Goal: Task Accomplishment & Management: Manage account settings

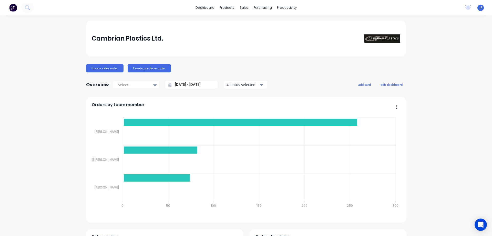
click at [36, 12] on div "dashboard products sales purchasing productivity dashboard products Product Cat…" at bounding box center [246, 7] width 492 height 15
click at [27, 6] on icon at bounding box center [27, 7] width 4 height 4
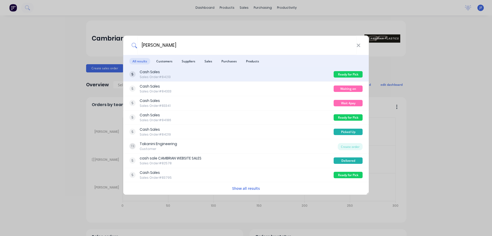
type input "[PERSON_NAME]"
click at [319, 75] on div "Cash Sales Sales Order #84213" at bounding box center [231, 74] width 204 height 10
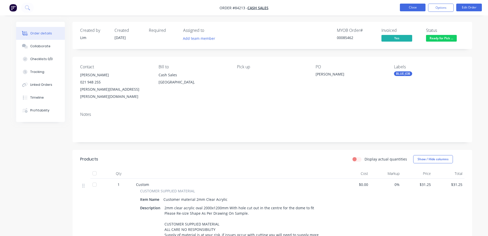
click at [411, 9] on button "Close" at bounding box center [413, 8] width 26 height 8
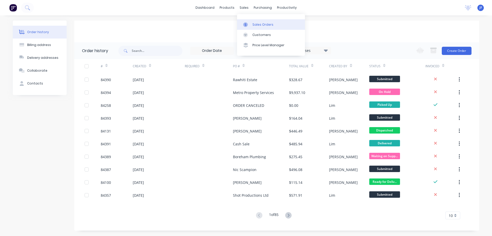
click at [246, 21] on link "Sales Orders" at bounding box center [271, 24] width 68 height 10
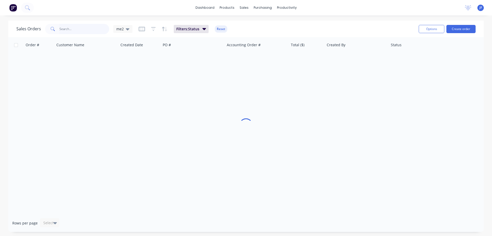
click at [94, 27] on input "text" at bounding box center [84, 29] width 50 height 10
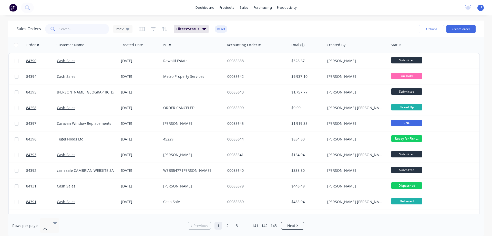
paste input "Jhinku"
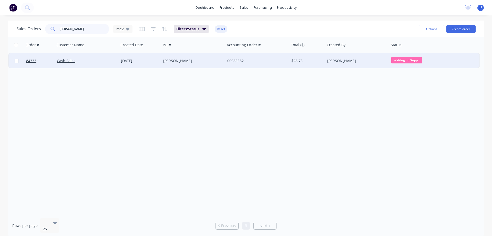
type input "Jhinku"
click at [352, 60] on div "[PERSON_NAME]" at bounding box center [355, 60] width 57 height 5
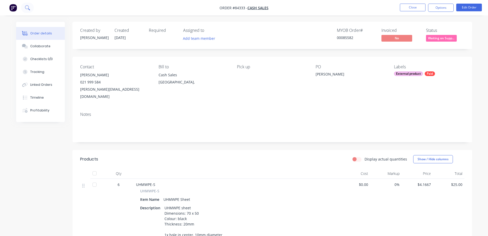
click at [29, 5] on icon at bounding box center [27, 7] width 5 height 5
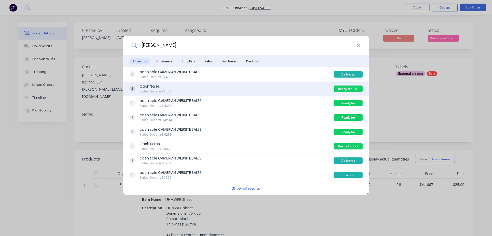
type input "steve"
click at [301, 90] on div "Cash Sales Sales Order #83568" at bounding box center [231, 89] width 204 height 10
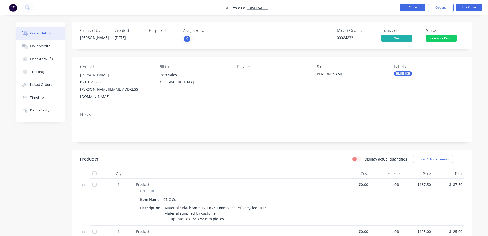
click at [412, 7] on button "Close" at bounding box center [413, 8] width 26 height 8
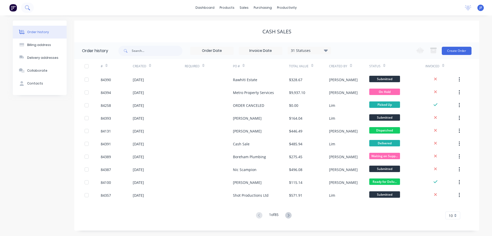
click at [22, 9] on button at bounding box center [27, 8] width 13 height 10
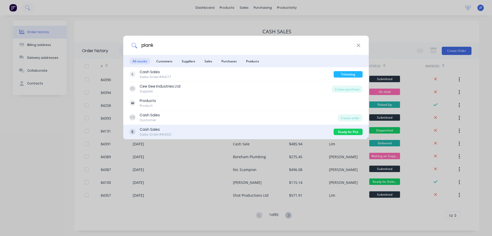
type input "plank"
click at [293, 128] on div "Cash Sales Sales Order #84322" at bounding box center [231, 132] width 204 height 10
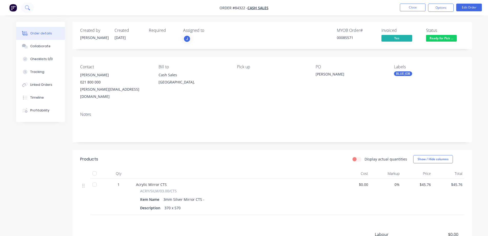
click at [26, 6] on icon at bounding box center [27, 7] width 4 height 4
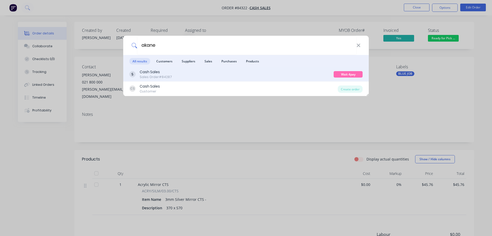
type input "akane"
click at [199, 69] on div "Cash Sales Sales Order #84287 Wait 4pay b4dispatch" at bounding box center [246, 74] width 246 height 14
click at [189, 74] on div "Cash Sales Sales Order #84287" at bounding box center [231, 74] width 204 height 10
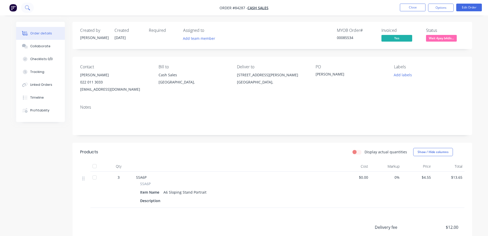
click at [26, 6] on icon at bounding box center [27, 7] width 5 height 5
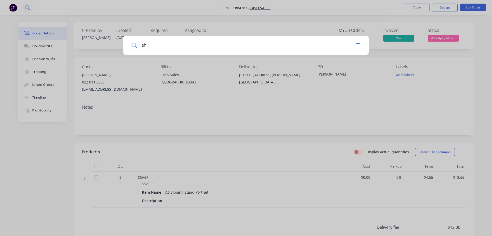
type input "s"
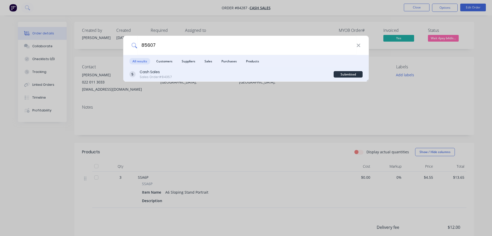
type input "85607"
click at [313, 77] on div "Cash Sales Sales Order #84357" at bounding box center [231, 74] width 204 height 10
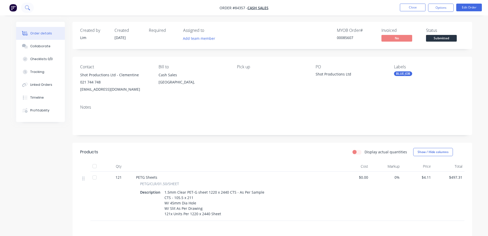
click at [29, 11] on button at bounding box center [27, 8] width 13 height 10
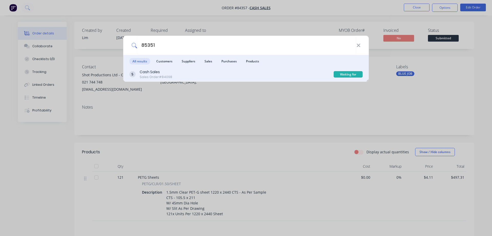
type input "85351"
click at [232, 72] on div "Cash Sales Sales Order #84098" at bounding box center [231, 74] width 204 height 10
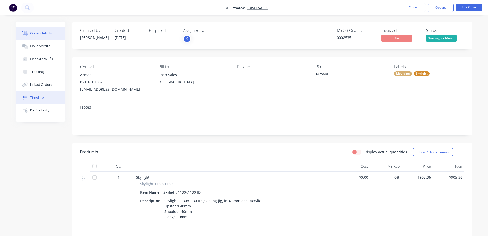
click at [36, 93] on button "Timeline" at bounding box center [40, 97] width 49 height 13
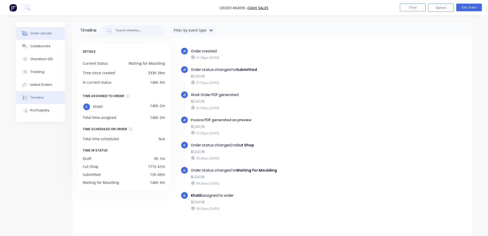
click at [48, 36] on button "Order details" at bounding box center [40, 33] width 49 height 13
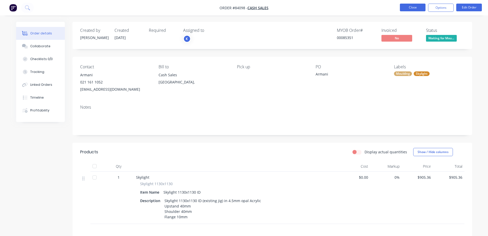
click at [413, 7] on button "Close" at bounding box center [413, 8] width 26 height 8
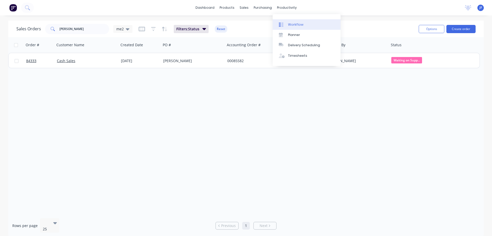
click at [292, 28] on link "Workflow" at bounding box center [307, 24] width 68 height 10
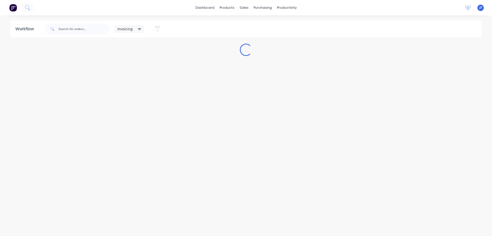
click at [136, 30] on div "Invoicing" at bounding box center [129, 29] width 24 height 5
click at [130, 67] on button "None" at bounding box center [145, 67] width 55 height 6
click at [95, 25] on input "text" at bounding box center [83, 29] width 51 height 10
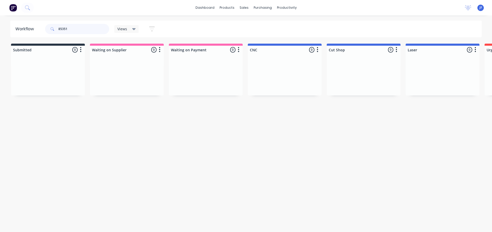
type input "85351"
drag, startPoint x: 97, startPoint y: 231, endPoint x: 98, endPoint y: 234, distance: 2.9
click at [98, 201] on html "dashboard products sales purchasing productivity dashboard products Product Cat…" at bounding box center [246, 100] width 492 height 201
click at [70, 23] on div "85351" at bounding box center [77, 28] width 64 height 15
click at [70, 27] on input "85351" at bounding box center [83, 29] width 51 height 10
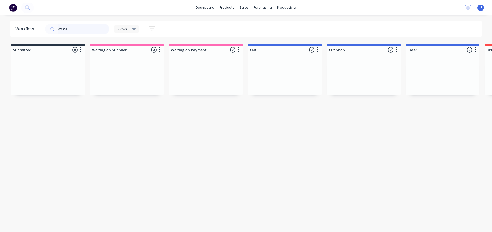
click at [70, 27] on input "85351" at bounding box center [83, 29] width 51 height 10
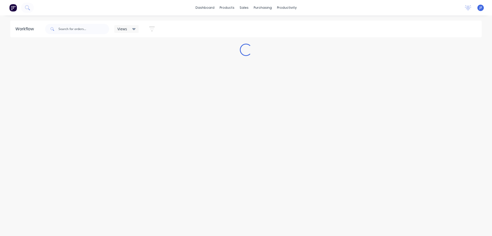
drag, startPoint x: 123, startPoint y: 234, endPoint x: 143, endPoint y: 233, distance: 19.6
click at [143, 205] on html "dashboard products sales purchasing productivity dashboard products Product Cat…" at bounding box center [246, 102] width 492 height 205
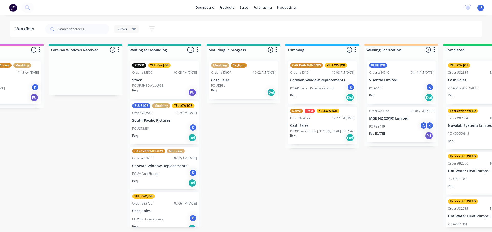
scroll to position [0, 754]
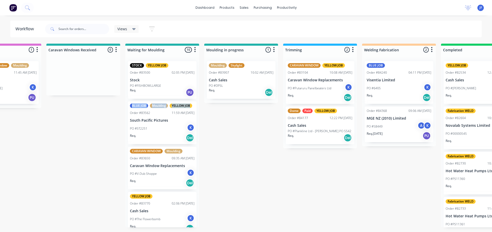
drag, startPoint x: 197, startPoint y: 89, endPoint x: 197, endPoint y: 101, distance: 12.0
click at [197, 101] on div "STOCK YELLOW JOB Order #83500 02:05 PM 24/07/25 Stock PO #FISHBOWLLARGE Req. PU…" at bounding box center [162, 142] width 74 height 170
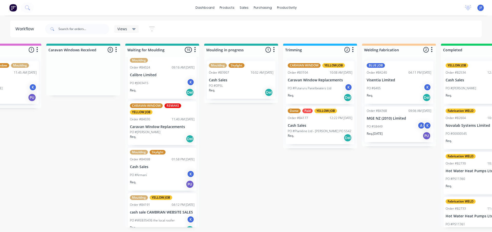
scroll to position [276, 0]
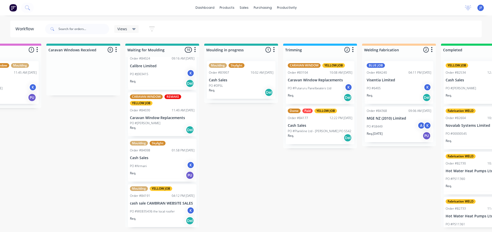
click at [148, 175] on div "Req. PU" at bounding box center [162, 175] width 65 height 9
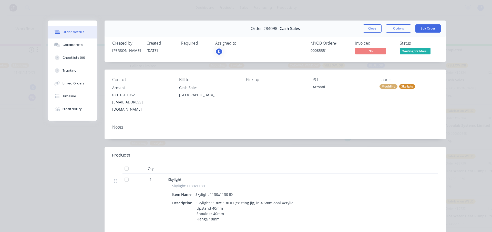
drag, startPoint x: 366, startPoint y: 32, endPoint x: 362, endPoint y: 34, distance: 4.1
click at [366, 32] on button "Close" at bounding box center [372, 28] width 19 height 8
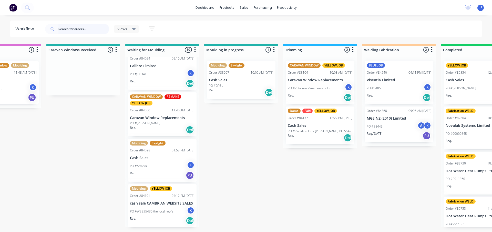
click at [78, 33] on input "text" at bounding box center [83, 29] width 51 height 10
type input "gallow"
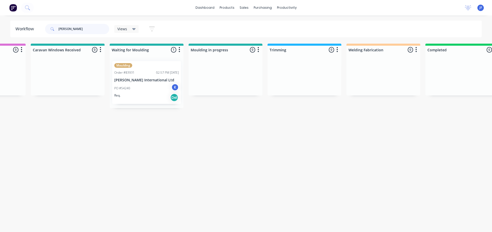
scroll to position [0, 803]
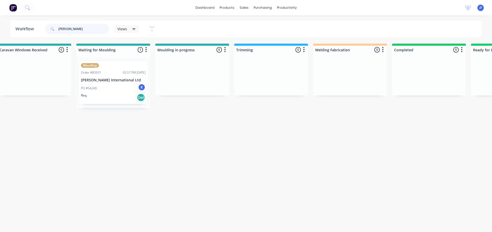
click at [98, 26] on input "gallow" at bounding box center [83, 29] width 51 height 10
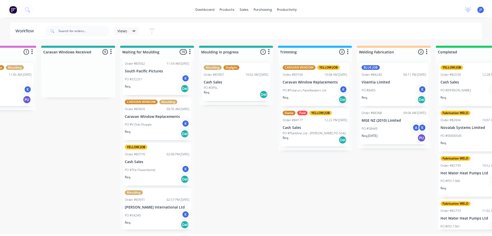
scroll to position [0, 0]
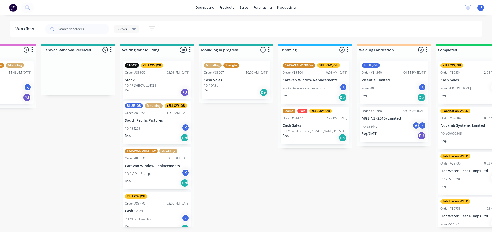
click at [149, 131] on div "PO #ST2251 K" at bounding box center [157, 129] width 65 height 10
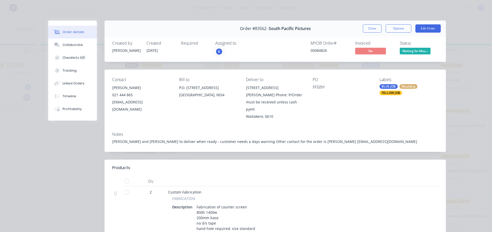
click at [371, 28] on button "Close" at bounding box center [372, 28] width 19 height 8
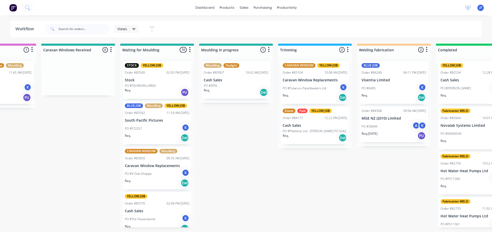
click at [86, 121] on div "Submitted 33 Sort By Created date Required date Order number Customer name Most…" at bounding box center [221, 135] width 1969 height 183
click at [288, 153] on div "Submitted 33 Sort By Created date Required date Order number Customer name Most…" at bounding box center [221, 135] width 1969 height 183
click at [25, 4] on button at bounding box center [27, 8] width 13 height 10
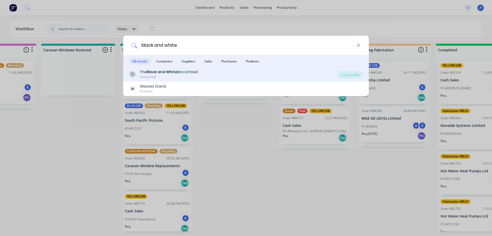
type input "black and white"
click at [170, 75] on div "Customer" at bounding box center [169, 77] width 58 height 5
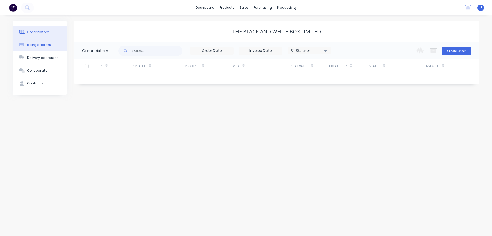
click at [51, 44] on button "Billing address" at bounding box center [40, 44] width 54 height 13
select select "NZ"
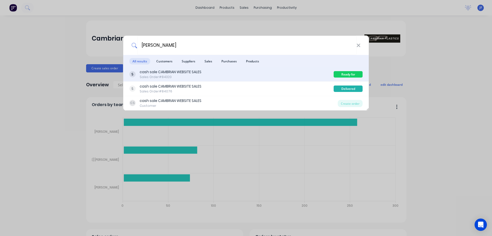
type input "kerry g"
click at [308, 73] on div "cash sale CAMBRIAN WEBSITE SALES Sales Order #84320" at bounding box center [231, 74] width 204 height 10
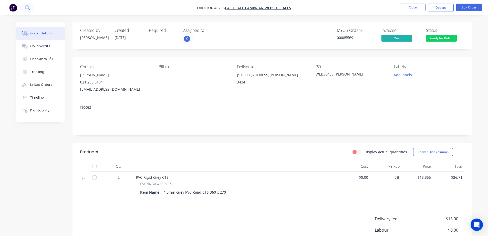
click at [29, 3] on button at bounding box center [27, 8] width 13 height 10
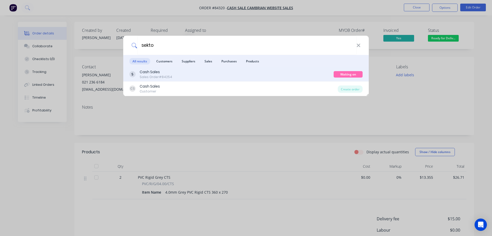
type input "sekto"
click at [247, 72] on div "Cash Sales Sales Order #84254" at bounding box center [231, 74] width 204 height 10
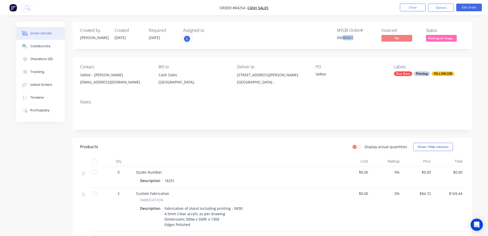
drag, startPoint x: 342, startPoint y: 36, endPoint x: 357, endPoint y: 37, distance: 15.4
click at [357, 37] on div "00085501" at bounding box center [356, 37] width 38 height 5
copy div "85501"
drag, startPoint x: 93, startPoint y: 75, endPoint x: 122, endPoint y: 71, distance: 29.1
click at [122, 71] on div "Sektor - Linda Tso" at bounding box center [115, 74] width 70 height 7
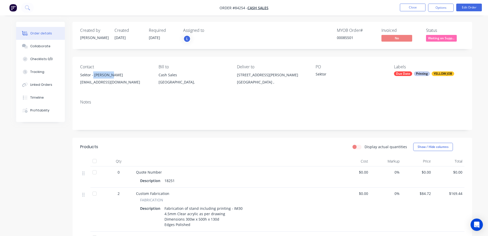
copy div "Linda Tso"
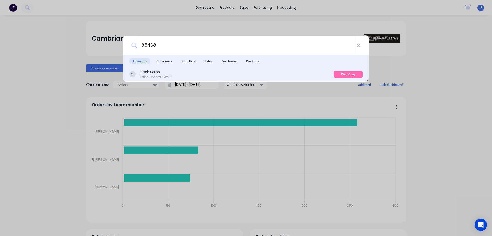
click at [236, 76] on div "Cash Sales Sales Order #84220" at bounding box center [231, 74] width 204 height 10
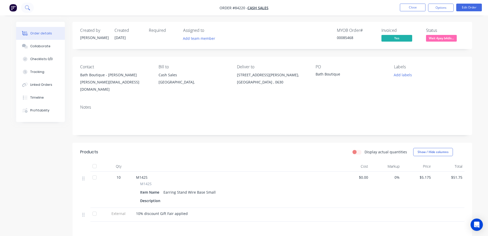
click at [29, 8] on icon at bounding box center [27, 7] width 5 height 5
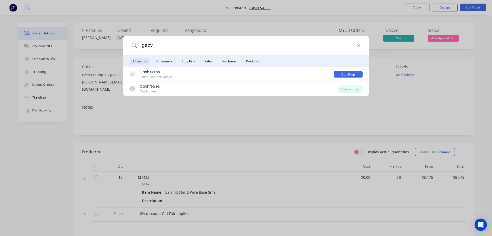
type input "geov"
click at [26, 8] on div "geov All results Customers Suppliers Sales Purchases Products Cash Sales Sales …" at bounding box center [246, 118] width 492 height 236
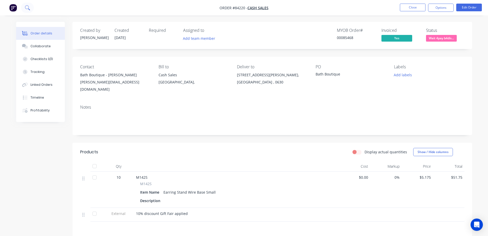
click at [27, 8] on icon at bounding box center [27, 7] width 5 height 5
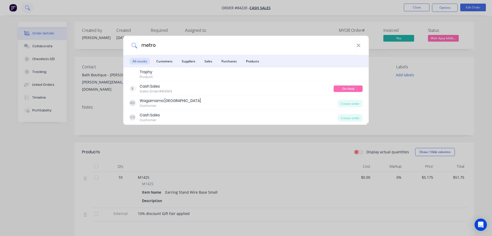
type input "metro"
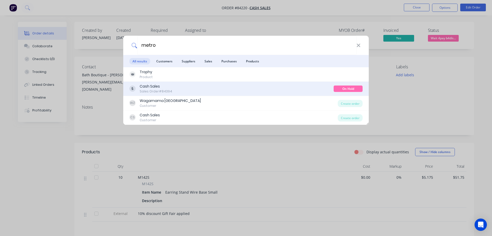
click at [198, 89] on div "Cash Sales Sales Order #84394" at bounding box center [231, 89] width 204 height 10
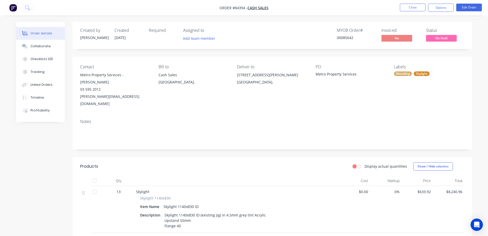
click at [442, 40] on span "On Hold" at bounding box center [441, 38] width 31 height 6
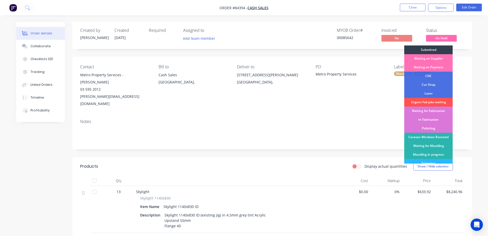
click at [441, 47] on div "Submitted" at bounding box center [428, 49] width 48 height 9
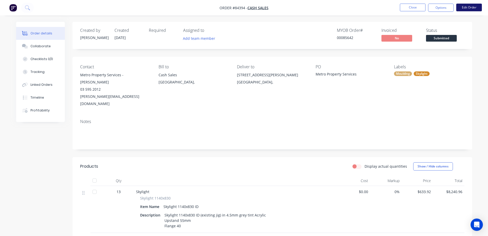
click at [462, 11] on button "Edit Order" at bounding box center [469, 8] width 26 height 8
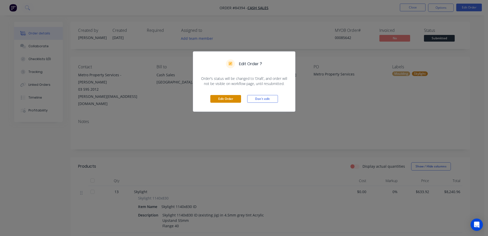
click at [226, 100] on button "Edit Order" at bounding box center [225, 99] width 31 height 8
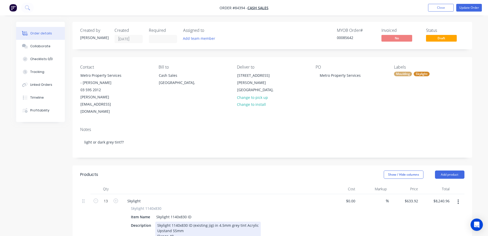
click at [229, 221] on div "Skylight 1140x830 ID (existing jig) in 4.5mm grey tint Acrylic Upstand 55mm Fla…" at bounding box center [208, 230] width 106 height 18
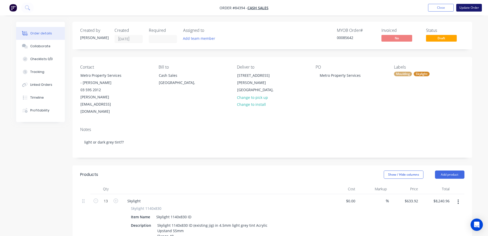
click at [479, 6] on button "Update Order" at bounding box center [469, 8] width 26 height 8
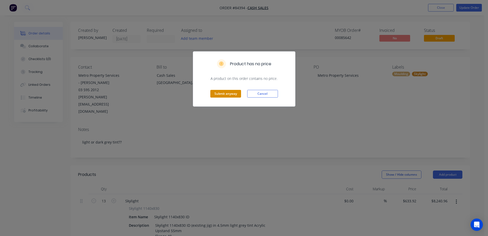
click at [223, 94] on button "Submit anyway" at bounding box center [225, 94] width 31 height 8
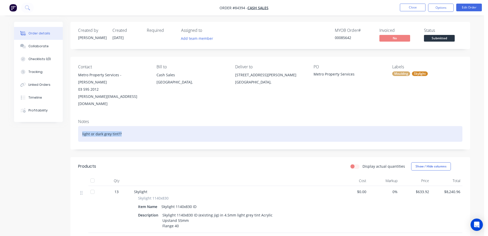
drag, startPoint x: 121, startPoint y: 118, endPoint x: -100, endPoint y: 126, distance: 221.3
click at [0, 126] on html "Order #84394 - Cash Sales Close Options Edit Order Order details Collaborate Ch…" at bounding box center [244, 196] width 488 height 392
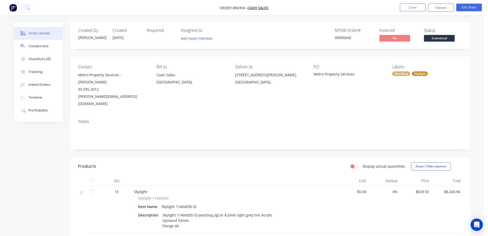
click at [64, 186] on div "Created by Jess Created 03/09/25 Required Assigned to Add team member MYOB Orde…" at bounding box center [242, 207] width 456 height 371
click at [441, 10] on button "Options" at bounding box center [441, 8] width 26 height 8
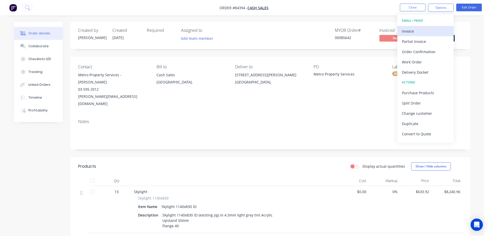
click at [429, 30] on div "Invoice" at bounding box center [425, 30] width 47 height 7
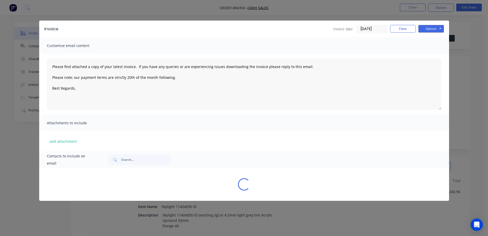
click at [435, 27] on button "Options" at bounding box center [431, 29] width 26 height 8
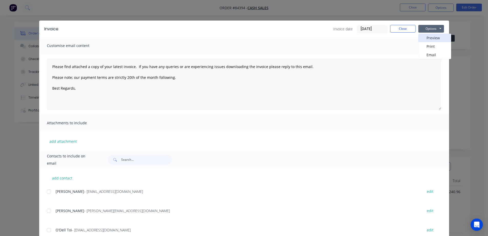
click at [436, 35] on button "Preview" at bounding box center [434, 38] width 33 height 8
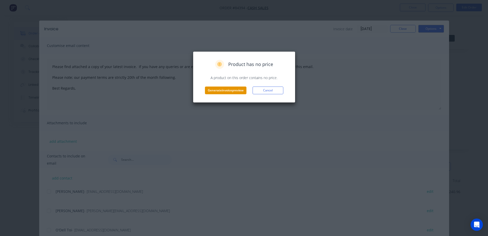
click at [229, 89] on button "Generate invoice preview" at bounding box center [226, 90] width 42 height 8
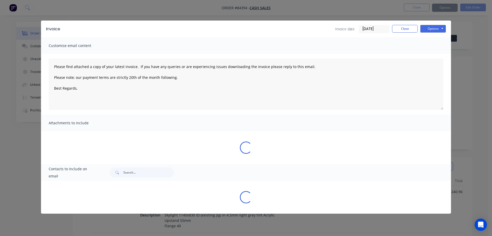
type textarea "Please find attached a copy of your latest invoice. If you have any queries or …"
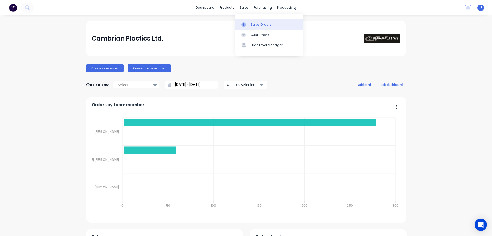
click at [250, 21] on link "Sales Orders" at bounding box center [269, 24] width 68 height 10
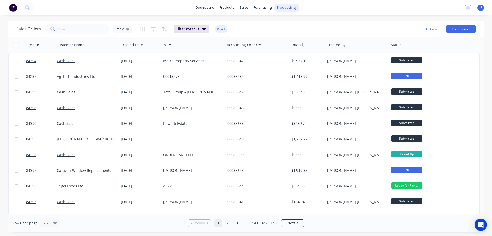
click at [281, 10] on div "productivity" at bounding box center [286, 8] width 25 height 8
click at [293, 26] on div "Workflow" at bounding box center [295, 24] width 15 height 5
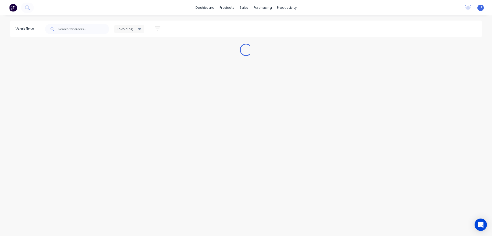
click at [135, 29] on div "Invoicing" at bounding box center [129, 29] width 24 height 5
click at [132, 68] on button "None" at bounding box center [145, 67] width 55 height 6
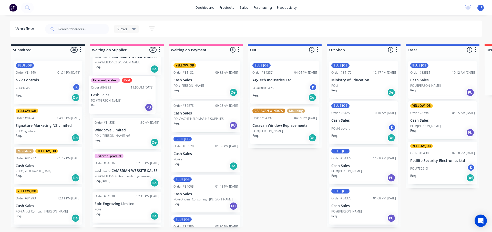
scroll to position [972, 0]
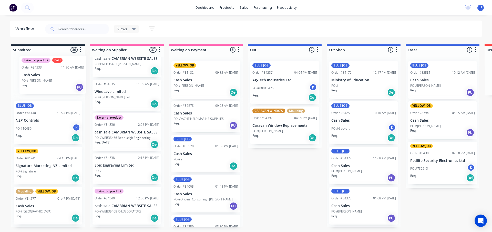
drag, startPoint x: 130, startPoint y: 101, endPoint x: 54, endPoint y: 76, distance: 80.1
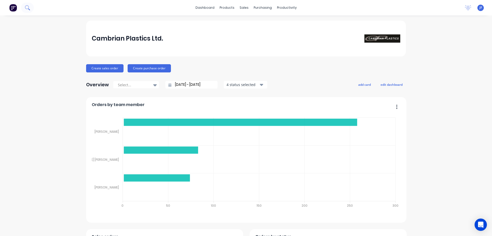
click at [27, 7] on icon at bounding box center [27, 7] width 5 height 5
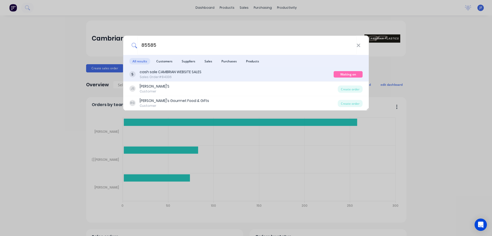
type input "85585"
click at [262, 70] on div "cash sale CAMBRIAN WEBSITE SALES Sales Order #84336" at bounding box center [231, 74] width 204 height 10
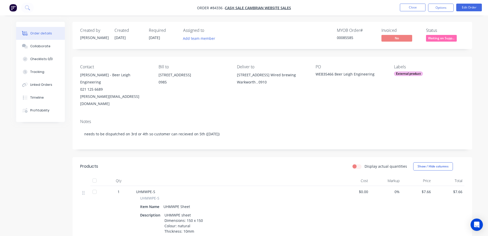
click at [445, 39] on span "Waiting on Supp..." at bounding box center [441, 38] width 31 height 6
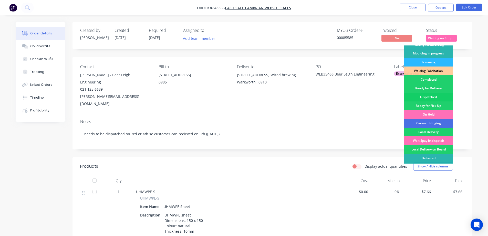
scroll to position [100, 0]
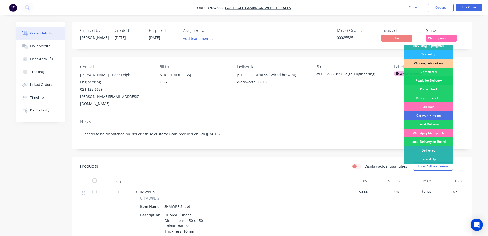
click at [442, 78] on div "Ready for Delivery" at bounding box center [428, 80] width 48 height 9
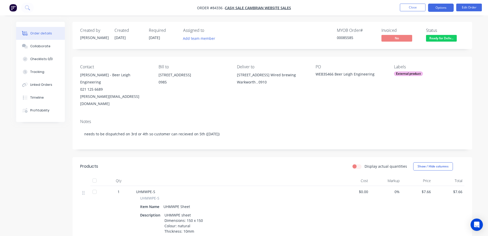
click at [441, 10] on button "Options" at bounding box center [441, 8] width 26 height 8
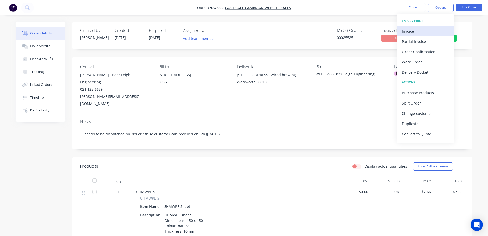
click at [427, 30] on div "Invoice" at bounding box center [425, 30] width 47 height 7
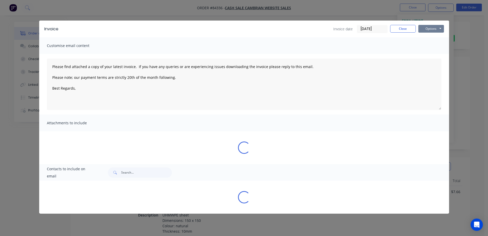
click at [435, 27] on button "Options" at bounding box center [431, 29] width 26 height 8
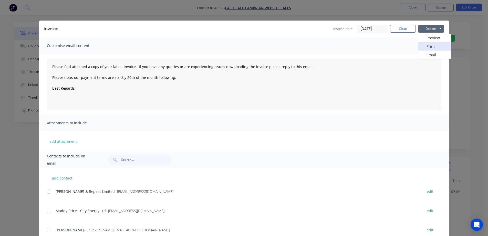
click at [435, 43] on button "Print" at bounding box center [434, 46] width 33 height 8
click at [396, 29] on button "Close" at bounding box center [403, 29] width 26 height 8
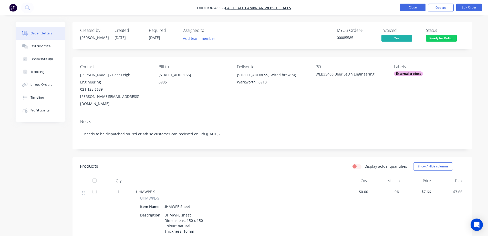
click at [405, 10] on button "Close" at bounding box center [413, 8] width 26 height 8
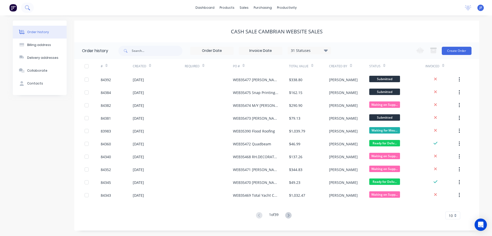
click at [28, 5] on button at bounding box center [27, 8] width 13 height 10
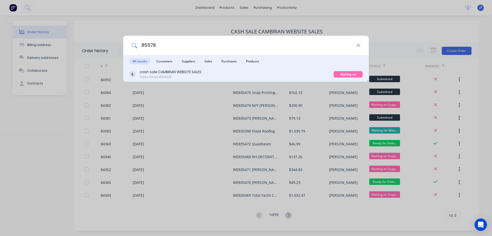
type input "85578"
click at [182, 69] on div "cash sale CAMBRIAN WEBSITE SALES" at bounding box center [171, 71] width 62 height 5
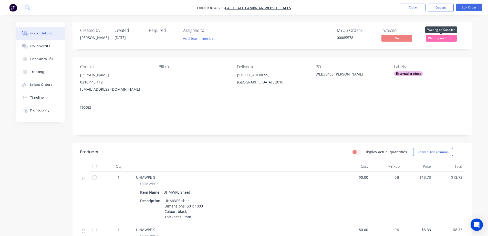
click at [456, 37] on span "Waiting on Supp..." at bounding box center [441, 38] width 31 height 6
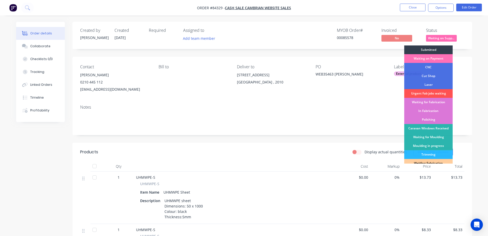
scroll to position [100, 0]
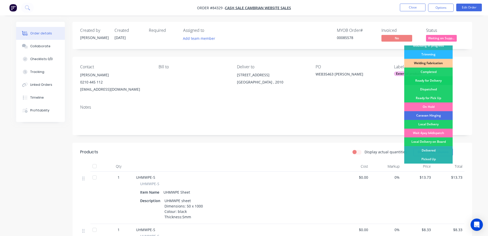
click at [443, 79] on div "Ready for Delivery" at bounding box center [428, 80] width 48 height 9
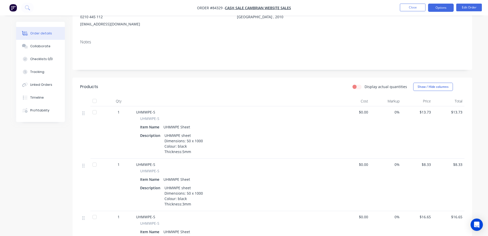
scroll to position [0, 0]
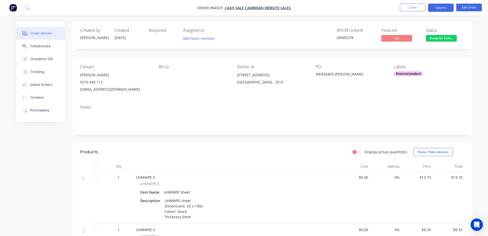
click at [436, 4] on button "Options" at bounding box center [441, 8] width 26 height 8
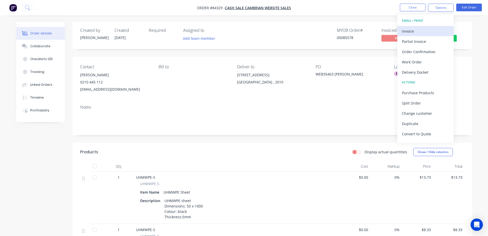
click at [430, 29] on div "Invoice" at bounding box center [425, 30] width 47 height 7
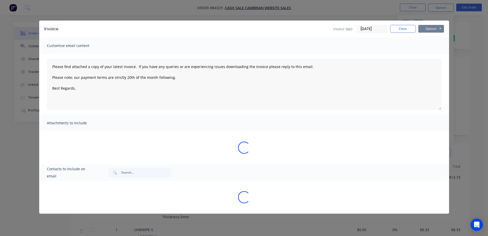
click at [438, 27] on button "Options" at bounding box center [431, 29] width 26 height 8
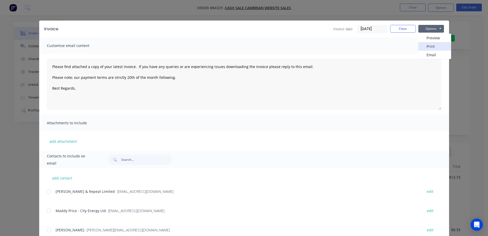
click at [438, 45] on button "Print" at bounding box center [434, 46] width 33 height 8
drag, startPoint x: 46, startPoint y: 15, endPoint x: 32, endPoint y: 8, distance: 15.6
click at [45, 15] on div "Invoice Invoice date 04/09/25 Close Options Preview Print Email Customise email…" at bounding box center [244, 118] width 488 height 236
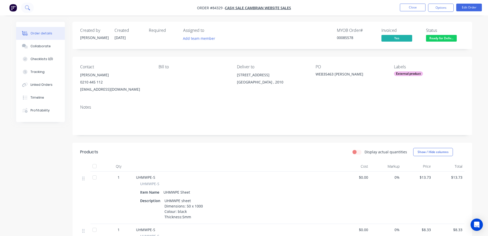
click at [25, 6] on icon at bounding box center [27, 7] width 5 height 5
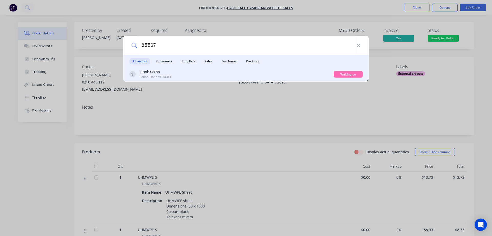
type input "85567"
click at [264, 77] on div "Cash Sales Sales Order #84318" at bounding box center [231, 74] width 204 height 10
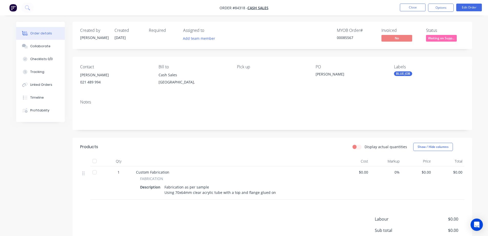
click at [440, 40] on span "Waiting on Supp..." at bounding box center [441, 38] width 31 height 6
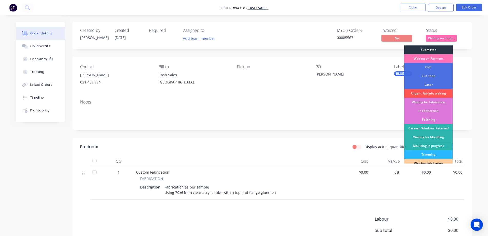
click at [442, 47] on div "Submitted" at bounding box center [428, 49] width 48 height 9
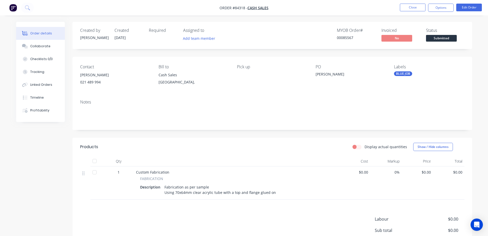
drag, startPoint x: 416, startPoint y: 29, endPoint x: 489, endPoint y: 46, distance: 75.3
click at [417, 29] on div "Invoiced" at bounding box center [401, 30] width 38 height 5
click at [26, 8] on icon at bounding box center [27, 7] width 4 height 4
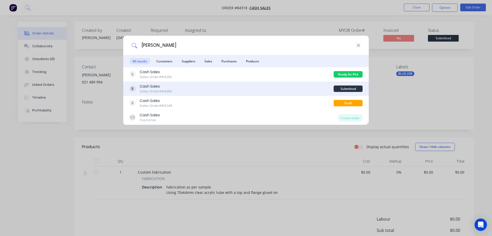
type input "anish"
click at [247, 90] on div "Cash Sales Sales Order #84365" at bounding box center [231, 89] width 204 height 10
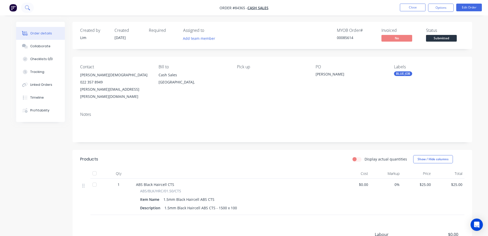
click at [27, 10] on icon at bounding box center [27, 7] width 5 height 5
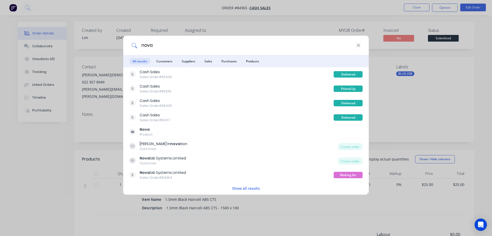
type input "nova"
click at [330, 26] on div "nova All results Customers Suppliers Sales Purchases Products Cash Sales Sales …" at bounding box center [246, 118] width 492 height 236
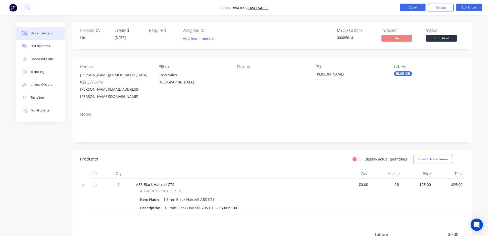
click at [419, 9] on button "Close" at bounding box center [413, 8] width 26 height 8
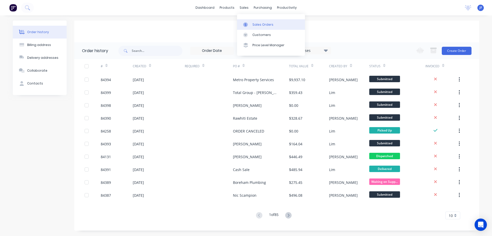
click at [257, 23] on div "Sales Orders" at bounding box center [262, 24] width 21 height 5
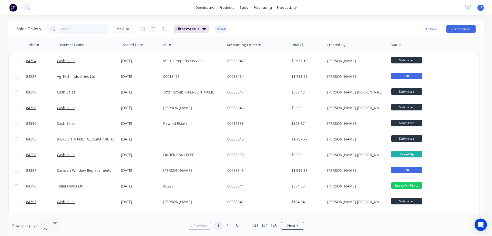
click at [98, 30] on input "text" at bounding box center [84, 29] width 50 height 10
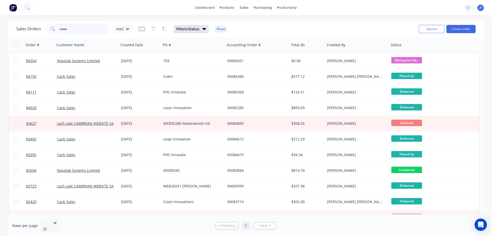
click at [87, 27] on input "nova" at bounding box center [84, 29] width 50 height 10
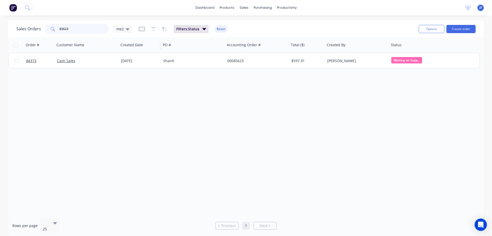
type input "85623"
click at [120, 58] on div "[DATE]" at bounding box center [140, 60] width 42 height 15
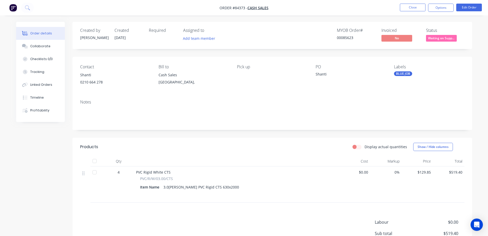
click at [441, 36] on span "Waiting on Supp..." at bounding box center [441, 38] width 31 height 6
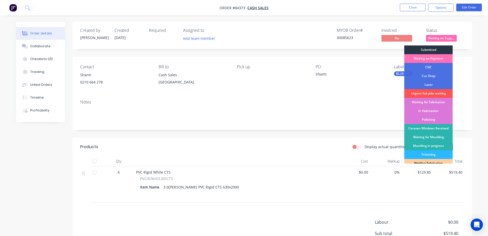
click at [443, 48] on div "Submitted" at bounding box center [428, 49] width 48 height 9
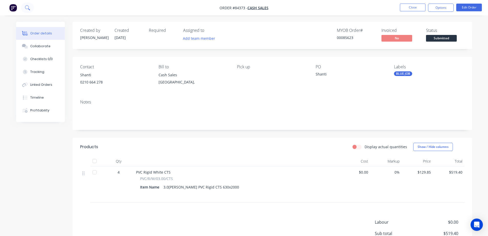
click at [24, 8] on button at bounding box center [27, 8] width 13 height 10
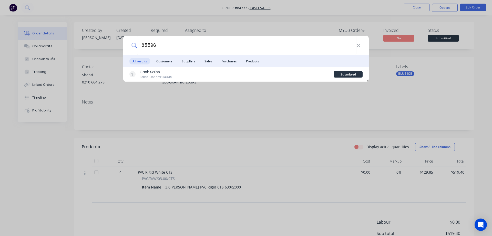
type input "85596"
click at [240, 74] on div "Cash Sales Sales Order #84349" at bounding box center [231, 74] width 204 height 10
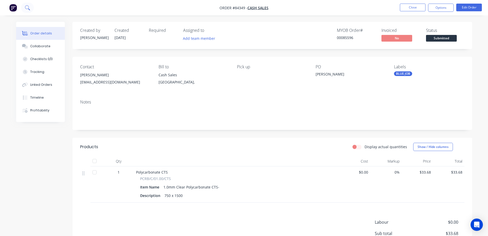
click at [23, 6] on button at bounding box center [27, 8] width 13 height 10
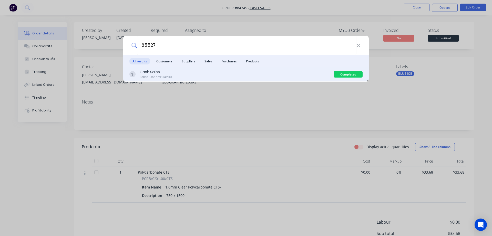
type input "85527"
click at [212, 76] on div "Cash Sales Sales Order #84280" at bounding box center [231, 74] width 204 height 10
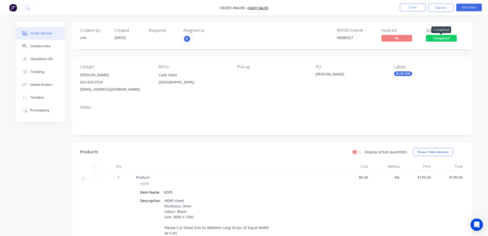
click at [445, 39] on span "Completed" at bounding box center [441, 38] width 31 height 6
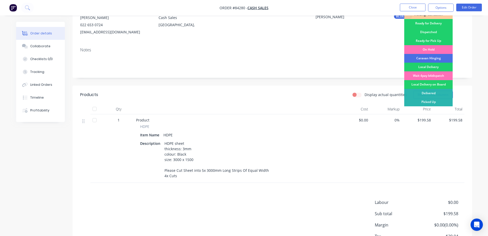
scroll to position [95, 0]
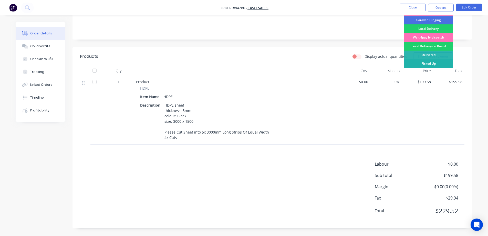
click at [430, 64] on div "Picked Up" at bounding box center [428, 63] width 48 height 9
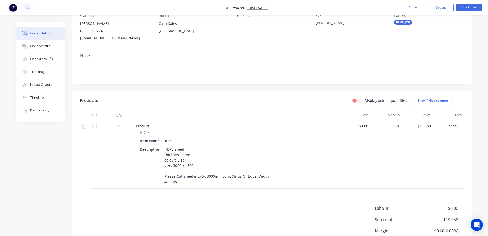
scroll to position [0, 0]
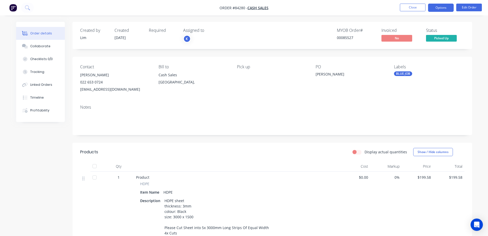
click at [443, 6] on button "Options" at bounding box center [441, 8] width 26 height 8
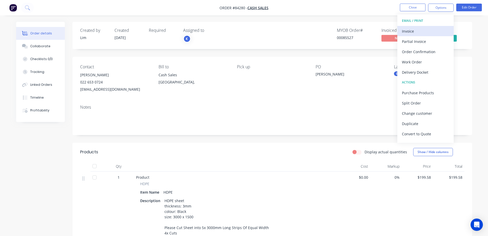
click at [433, 32] on div "Invoice" at bounding box center [425, 30] width 47 height 7
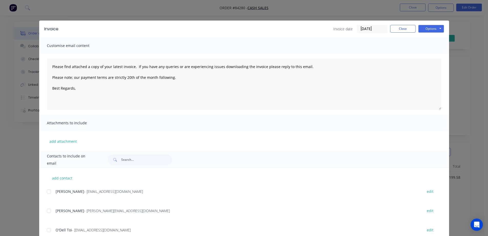
click at [434, 31] on button "Options" at bounding box center [431, 29] width 26 height 8
click at [434, 45] on button "Print" at bounding box center [434, 46] width 33 height 8
click at [395, 27] on button "Close" at bounding box center [403, 29] width 26 height 8
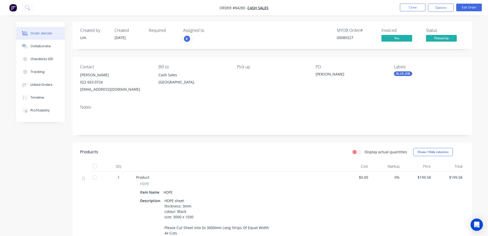
click at [405, 12] on nav "Order #84280 - Cash Sales Close Options Edit Order" at bounding box center [244, 7] width 488 height 15
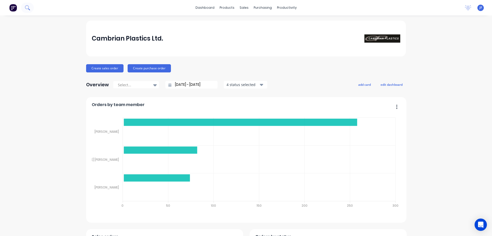
click at [32, 6] on button at bounding box center [27, 8] width 13 height 10
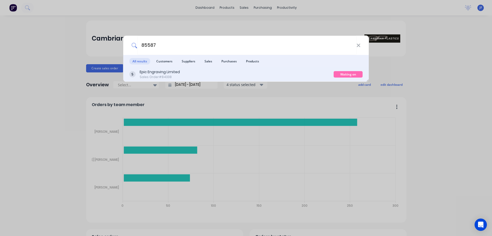
type input "85587"
click at [251, 73] on div "Epic Engraving Limited Sales Order #84338" at bounding box center [231, 74] width 204 height 10
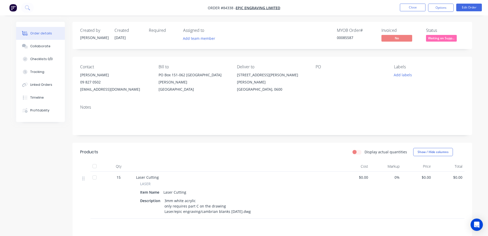
click at [434, 37] on span "Waiting on Supp..." at bounding box center [441, 38] width 31 height 6
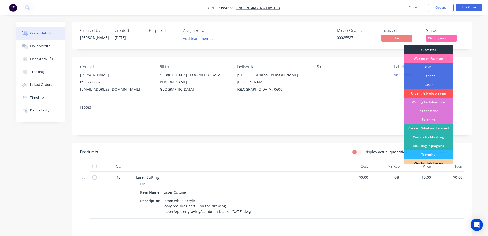
click at [436, 48] on div "Submitted" at bounding box center [428, 49] width 48 height 9
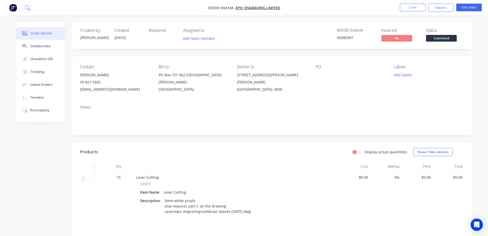
click at [27, 10] on icon at bounding box center [27, 7] width 5 height 5
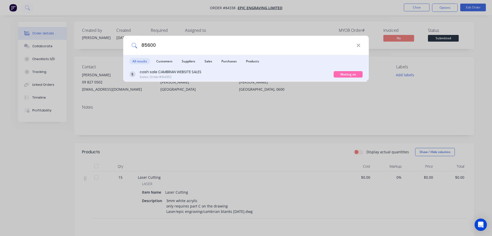
type input "85600"
click at [302, 69] on div "cash sale CAMBRIAN WEBSITE SALES Sales Order #84352 Waiting on Supplier" at bounding box center [246, 74] width 246 height 14
click at [309, 77] on div "cash sale CAMBRIAN WEBSITE SALES Sales Order #84352" at bounding box center [231, 74] width 204 height 10
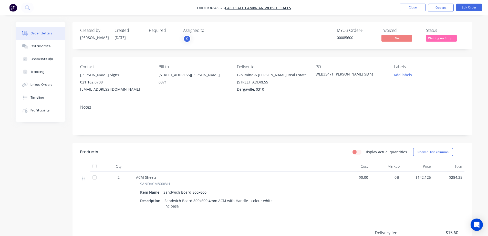
click at [438, 38] on span "Waiting on Supp..." at bounding box center [441, 38] width 31 height 6
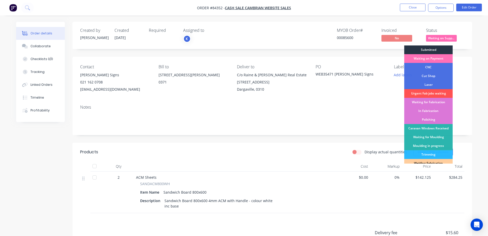
click at [442, 47] on div "Submitted" at bounding box center [428, 49] width 48 height 9
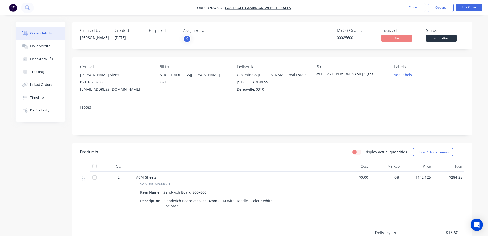
click at [27, 8] on icon at bounding box center [27, 7] width 5 height 5
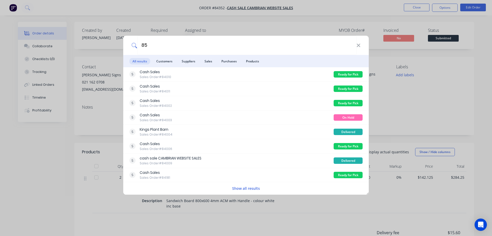
type input "8"
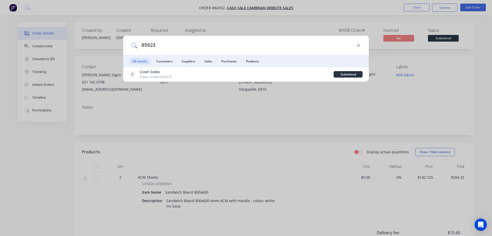
type input "85623"
click at [328, 119] on div "85623 All results Customers Suppliers Sales Purchases Products Cash Sales Sales…" at bounding box center [246, 118] width 492 height 236
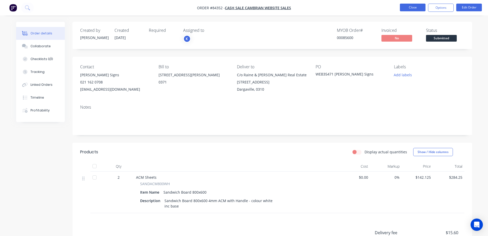
click at [413, 7] on button "Close" at bounding box center [413, 8] width 26 height 8
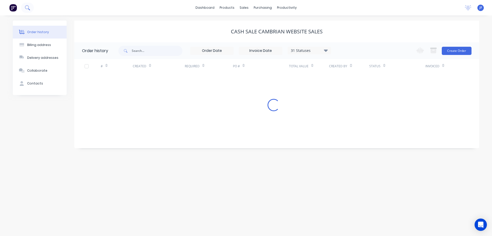
click at [28, 9] on icon at bounding box center [27, 7] width 5 height 5
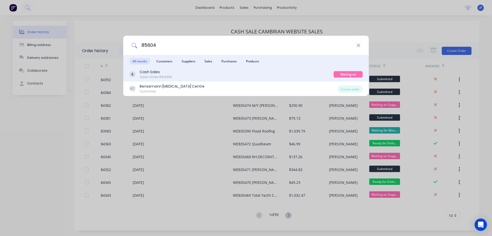
type input "85604"
click at [294, 75] on div "Cash Sales Sales Order #84355" at bounding box center [231, 74] width 204 height 10
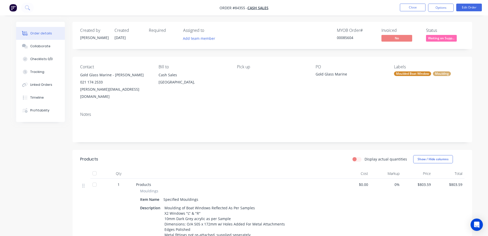
click at [432, 39] on span "Waiting on Supp..." at bounding box center [441, 38] width 31 height 6
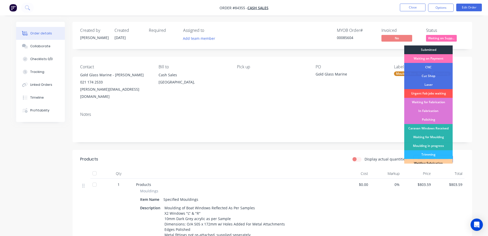
click at [433, 47] on div "Submitted" at bounding box center [428, 49] width 48 height 9
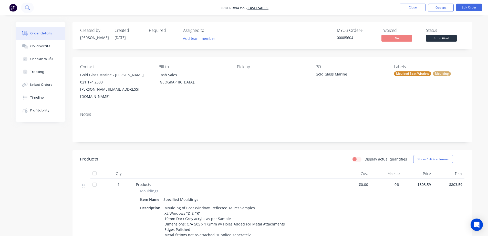
click at [27, 9] on icon at bounding box center [27, 7] width 4 height 4
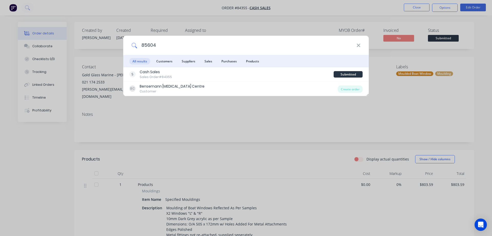
click at [217, 52] on input "85604" at bounding box center [246, 45] width 219 height 19
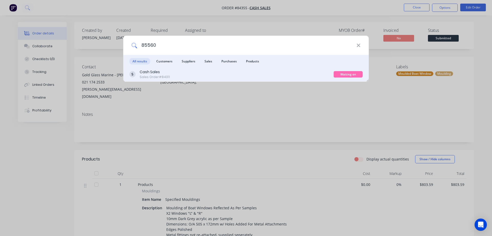
type input "85560"
click at [319, 70] on div "Cash Sales Sales Order #84311" at bounding box center [231, 74] width 204 height 10
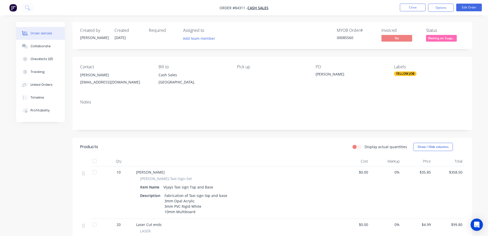
click at [434, 39] on span "Waiting on Supp..." at bounding box center [441, 38] width 31 height 6
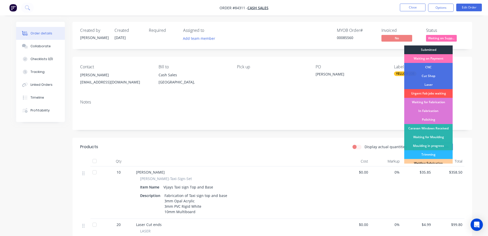
click at [437, 48] on div "Submitted" at bounding box center [428, 49] width 48 height 9
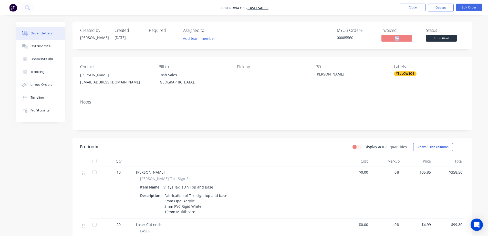
click at [423, 29] on div "MYOB Order # 00085560 Invoiced No Status Submitted" at bounding box center [349, 35] width 230 height 15
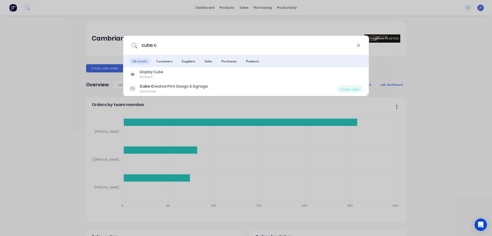
type input "cube c"
click at [174, 100] on div "cube c All results Customers Suppliers Sales Purchases Products Display Cube Pr…" at bounding box center [246, 118] width 492 height 236
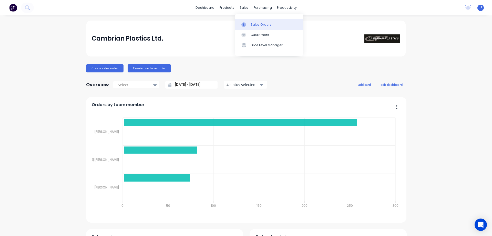
click at [249, 24] on link "Sales Orders" at bounding box center [269, 24] width 68 height 10
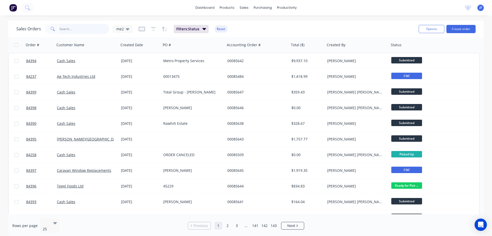
click at [98, 28] on input "text" at bounding box center [84, 29] width 50 height 10
click at [454, 29] on button "Create order" at bounding box center [460, 29] width 29 height 8
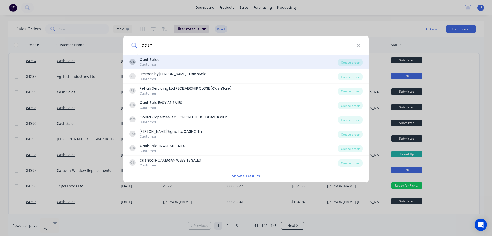
type input "cash"
click at [220, 55] on div "CS Cash Sales Customer Create order" at bounding box center [246, 62] width 246 height 14
click at [171, 63] on div "CS Cash Sales Customer" at bounding box center [233, 62] width 208 height 10
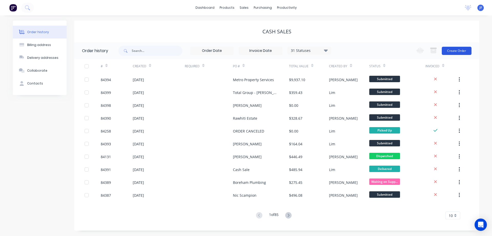
click at [459, 54] on button "Create Order" at bounding box center [457, 51] width 30 height 8
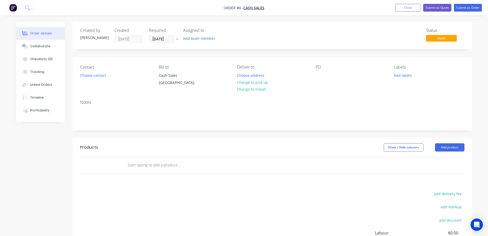
click at [177, 39] on icon at bounding box center [177, 38] width 2 height 3
click at [99, 75] on button "Choose contact" at bounding box center [93, 74] width 32 height 7
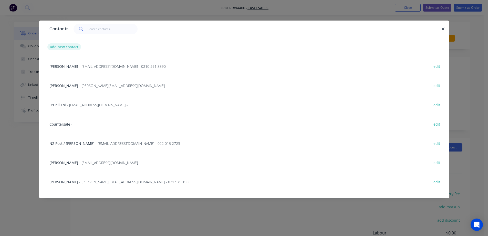
click at [68, 49] on button "add new contact" at bounding box center [64, 46] width 34 height 7
select select "NZ"
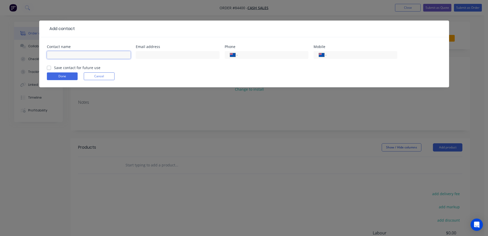
click at [78, 56] on input "text" at bounding box center [89, 55] width 84 height 8
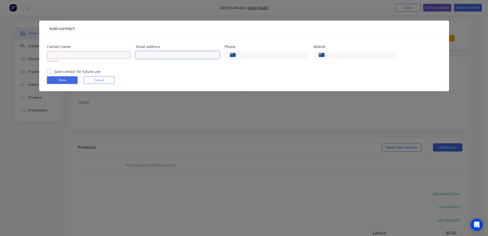
click at [148, 58] on input "text" at bounding box center [178, 55] width 84 height 8
click at [148, 57] on input "text" at bounding box center [178, 55] width 84 height 8
paste input "[EMAIL_ADDRESS][DOMAIN_NAME]"
type input "[EMAIL_ADDRESS][DOMAIN_NAME]"
click at [112, 57] on input "text" at bounding box center [89, 55] width 84 height 8
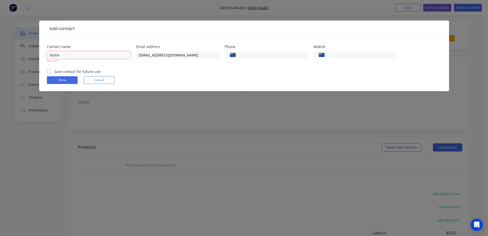
type input "Mahe"
click at [87, 70] on form "Contact name Mahe Required Email address [EMAIL_ADDRESS][DOMAIN_NAME] Phone Int…" at bounding box center [244, 68] width 395 height 46
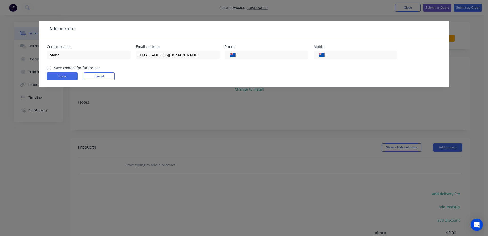
click at [54, 67] on label "Save contact for future use" at bounding box center [77, 67] width 46 height 5
click at [48, 67] on input "Save contact for future use" at bounding box center [49, 67] width 4 height 5
checkbox input "true"
click at [364, 54] on input "tel" at bounding box center [361, 55] width 62 height 6
paste input "0210 267 2428"
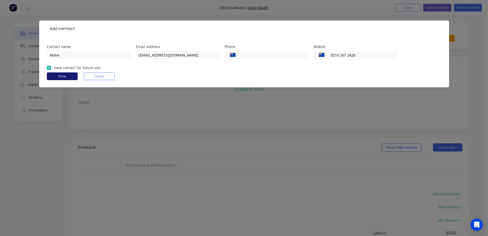
type input "0210 267 2428"
click at [75, 76] on button "Done" at bounding box center [62, 76] width 31 height 8
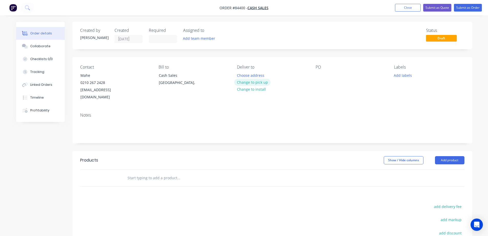
click at [262, 80] on button "Change to pick up" at bounding box center [252, 82] width 36 height 7
click at [317, 74] on div at bounding box center [320, 74] width 8 height 7
click at [188, 172] on input "text" at bounding box center [178, 177] width 103 height 10
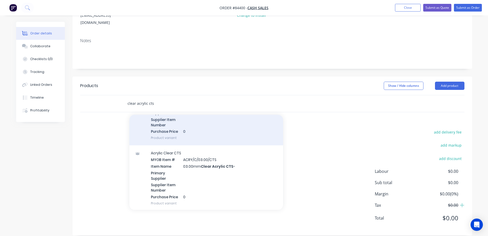
scroll to position [154, 0]
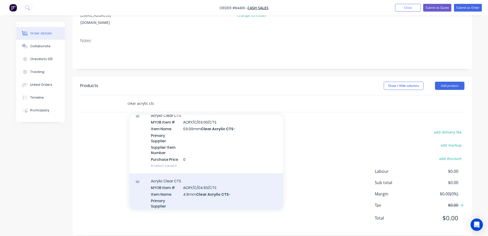
type input "clear acrylic cts"
click at [172, 185] on div "Acrylic Clear CTS MYOB Item # ACRY/C/04.50/CTS Item Name 4.5mm Clear Acrylic CT…" at bounding box center [206, 205] width 154 height 65
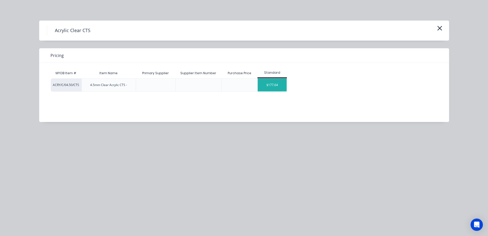
click at [265, 83] on div "$177.64" at bounding box center [272, 84] width 29 height 13
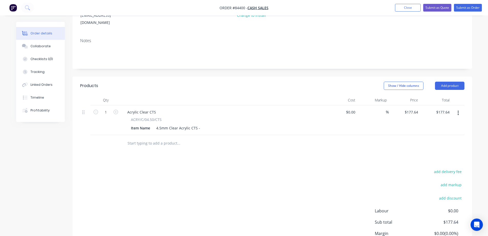
click at [201, 124] on div "Item Name 4.5mm Clear Acrylic CTS -" at bounding box center [223, 127] width 188 height 7
click at [200, 124] on div "4.5mm Clear Acrylic CTS -" at bounding box center [178, 127] width 48 height 7
click at [221, 150] on div "Products Show / Hide columns Add product Qty Cost Markup Price Total 1 Acrylic …" at bounding box center [273, 175] width 400 height 198
click at [412, 108] on input "177.64" at bounding box center [413, 111] width 14 height 7
type input "$45.59"
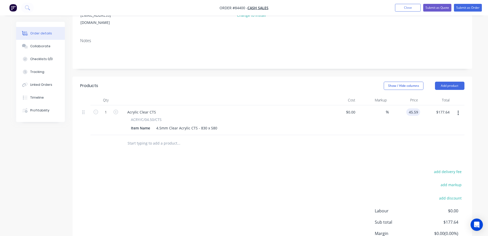
type input "$45.59"
click at [381, 144] on div "Products Show / Hide columns Add product Qty Cost Markup Price Total 1 Acrylic …" at bounding box center [273, 175] width 400 height 198
click at [478, 9] on button "Submit as Order" at bounding box center [468, 8] width 28 height 8
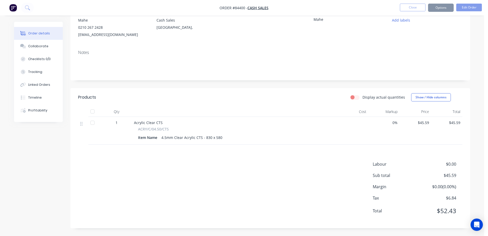
scroll to position [0, 0]
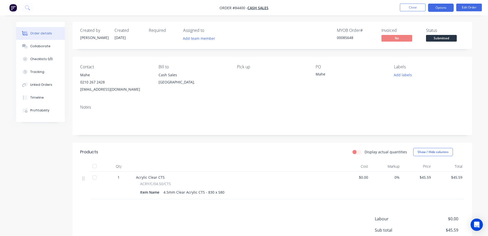
drag, startPoint x: 439, startPoint y: 7, endPoint x: 436, endPoint y: 11, distance: 4.9
click at [439, 7] on button "Options" at bounding box center [441, 8] width 26 height 8
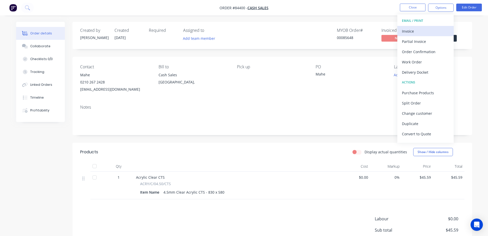
click at [425, 33] on div "Invoice" at bounding box center [425, 30] width 47 height 7
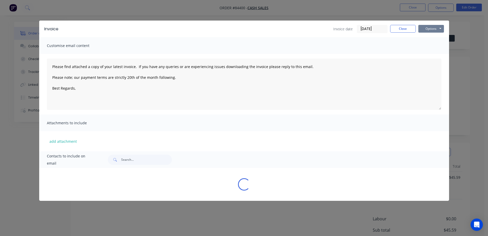
click at [433, 28] on button "Options" at bounding box center [431, 29] width 26 height 8
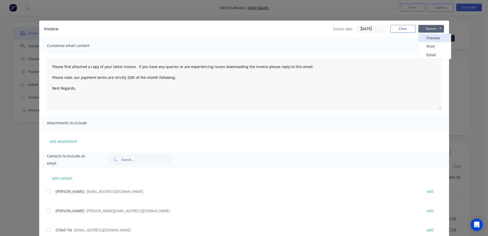
click at [433, 37] on button "Preview" at bounding box center [434, 38] width 33 height 8
click at [396, 27] on button "Close" at bounding box center [403, 29] width 26 height 8
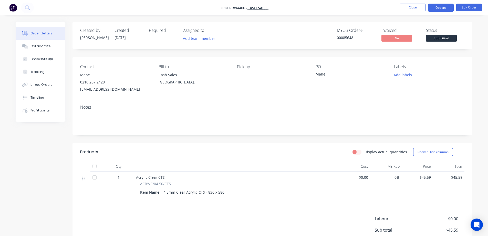
click at [436, 7] on button "Options" at bounding box center [441, 8] width 26 height 8
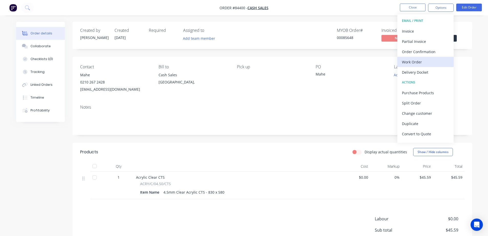
click at [419, 61] on div "Work Order" at bounding box center [425, 61] width 47 height 7
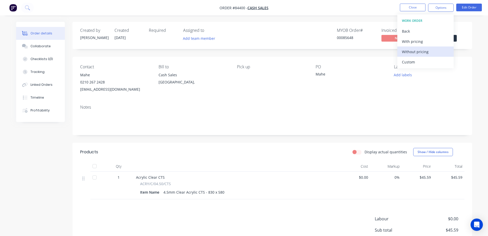
click at [422, 53] on div "Without pricing" at bounding box center [425, 51] width 47 height 7
click at [404, 75] on button "Add labels" at bounding box center [403, 74] width 24 height 7
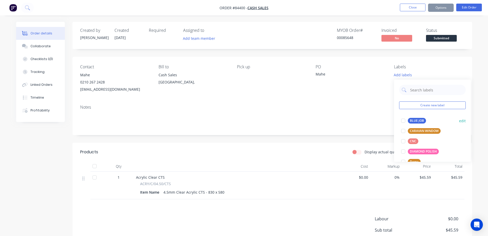
click at [415, 119] on div "BLUE JOB" at bounding box center [417, 121] width 18 height 6
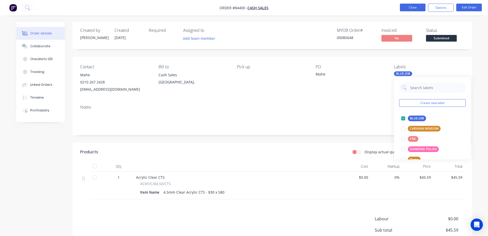
click at [415, 5] on button "Close" at bounding box center [413, 8] width 26 height 8
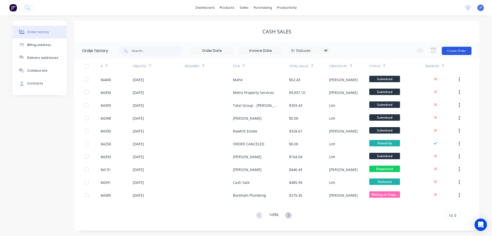
click at [461, 53] on button "Create Order" at bounding box center [457, 51] width 30 height 8
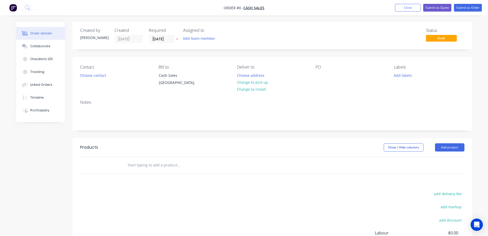
click at [178, 39] on button at bounding box center [177, 39] width 5 height 6
click at [102, 76] on button "Choose contact" at bounding box center [93, 74] width 32 height 7
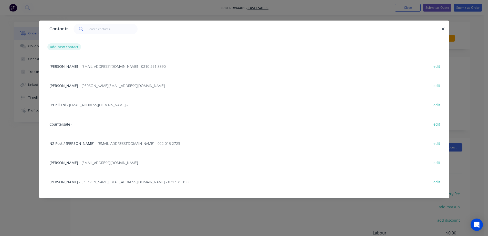
click at [65, 47] on button "add new contact" at bounding box center [64, 46] width 34 height 7
select select "NZ"
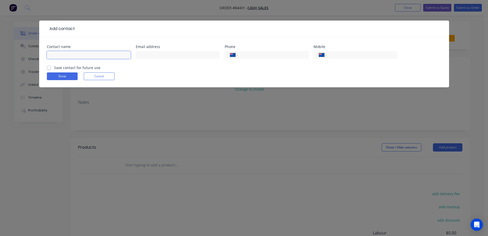
click at [75, 52] on input "text" at bounding box center [89, 55] width 84 height 8
type input "Cube Construction"
click at [78, 68] on label "Save contact for future use" at bounding box center [77, 67] width 46 height 5
click at [51, 68] on input "Save contact for future use" at bounding box center [49, 67] width 4 height 5
checkbox input "true"
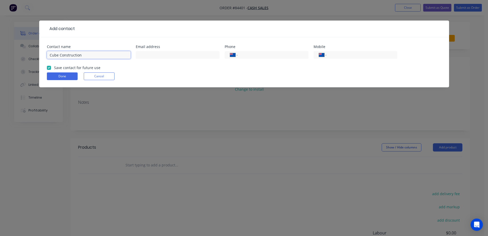
click at [88, 56] on input "Cube Construction" at bounding box center [89, 55] width 84 height 8
type input "Cube Construction - [PERSON_NAME]"
click at [359, 57] on input "tel" at bounding box center [361, 55] width 62 height 6
type input "027 700 0118"
click at [70, 76] on button "Done" at bounding box center [62, 76] width 31 height 8
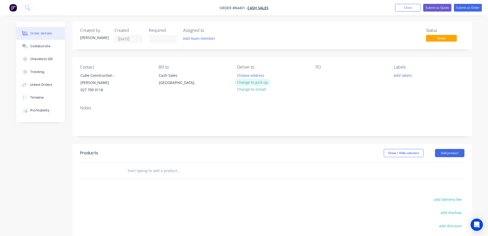
click at [254, 82] on button "Change to pick up" at bounding box center [252, 82] width 36 height 7
copy div "Cube Construction"
drag, startPoint x: 80, startPoint y: 75, endPoint x: 111, endPoint y: 76, distance: 30.8
click at [111, 76] on div "Cube Construction - [PERSON_NAME]" at bounding box center [101, 79] width 43 height 14
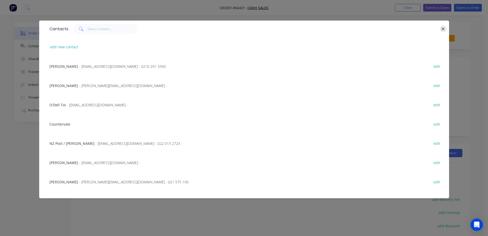
click at [444, 29] on icon "button" at bounding box center [443, 29] width 3 height 5
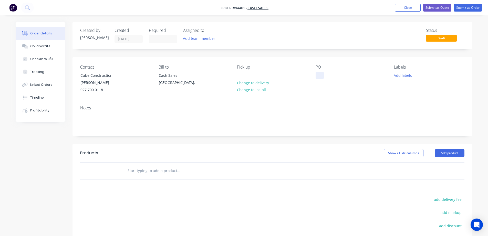
click at [321, 75] on div at bounding box center [320, 74] width 8 height 7
paste div
click at [168, 153] on header "Products Show / Hide columns Add product" at bounding box center [273, 153] width 400 height 18
click at [167, 165] on input "text" at bounding box center [178, 170] width 103 height 10
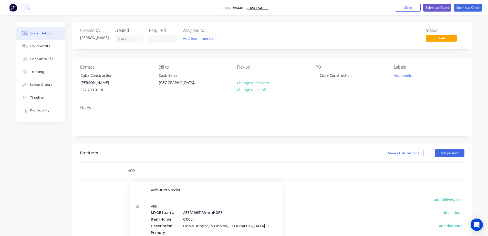
click at [167, 165] on input "HDP" at bounding box center [178, 170] width 103 height 10
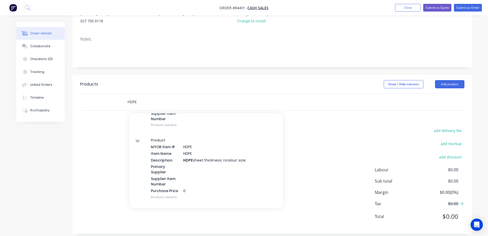
scroll to position [256, 0]
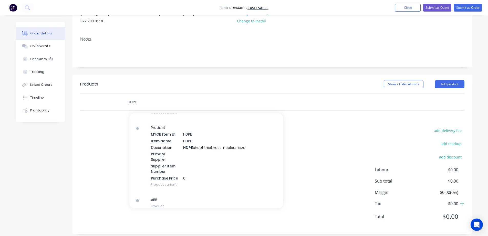
type input "HDPE"
click at [193, 146] on div "Product MYOB Item # HDPE Item Name HDPE Description HDPE sheet thickness: ncolo…" at bounding box center [206, 156] width 154 height 72
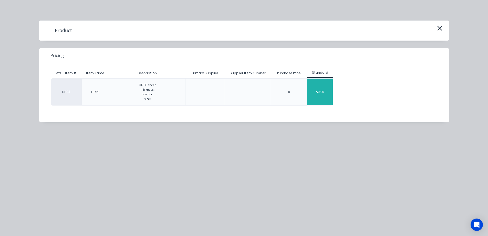
click at [314, 90] on div "$0.00" at bounding box center [320, 91] width 26 height 27
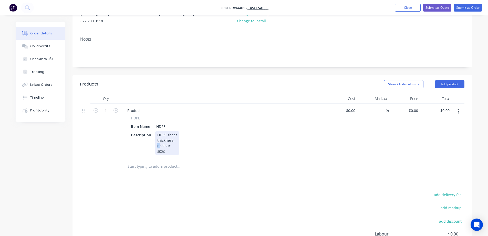
drag, startPoint x: 160, startPoint y: 141, endPoint x: 157, endPoint y: 141, distance: 2.8
click at [157, 141] on div "HDPE sheet thickness: ncolour: size:" at bounding box center [167, 143] width 24 height 24
click at [137, 115] on span "HDPE" at bounding box center [135, 117] width 9 height 5
copy span "HDPE"
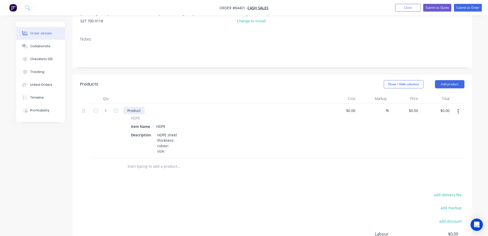
click at [132, 107] on div "Product" at bounding box center [134, 110] width 22 height 7
paste div
click at [104, 107] on input "1" at bounding box center [105, 111] width 13 height 8
type input "4"
click at [145, 167] on div at bounding box center [213, 166] width 185 height 17
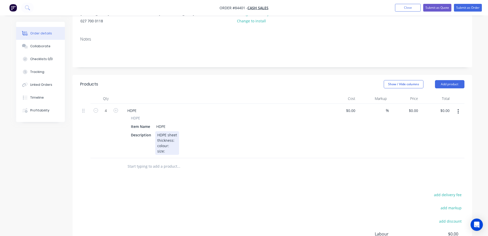
click at [175, 135] on div "HDPE sheet thickness: colour: size:" at bounding box center [167, 143] width 24 height 24
click at [175, 139] on div "HDPE sheet thickness: 10mm colour: size:" at bounding box center [171, 143] width 33 height 24
click at [166, 147] on div "HDPE sheet thickness: 10mm colour: white size:" at bounding box center [171, 143] width 33 height 24
click at [222, 131] on div "Description HDPE sheet thickness: 10mm colour: white size: 75 x 3000" at bounding box center [223, 143] width 188 height 24
click at [418, 107] on input "0" at bounding box center [414, 110] width 12 height 7
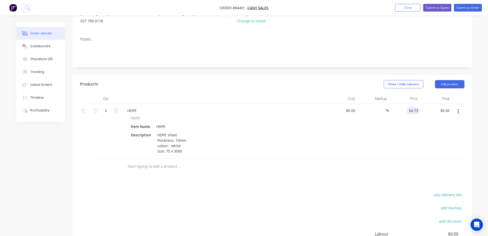
type input "$54.73"
type input "$218.92"
click at [423, 151] on div "$218.92 $0.00" at bounding box center [436, 131] width 32 height 54
click at [458, 11] on button "Submit as Order" at bounding box center [468, 8] width 28 height 8
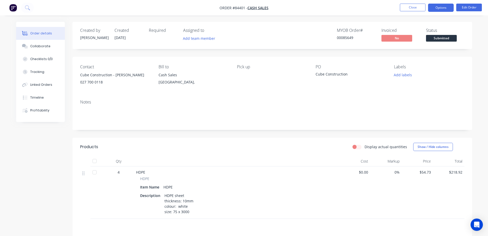
click at [436, 9] on button "Options" at bounding box center [441, 8] width 26 height 8
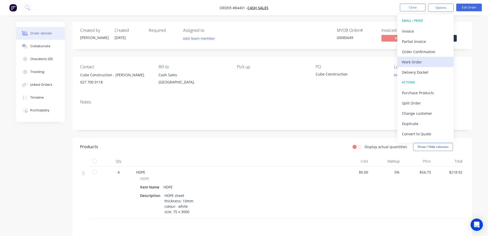
click at [421, 63] on div "Work Order" at bounding box center [425, 61] width 47 height 7
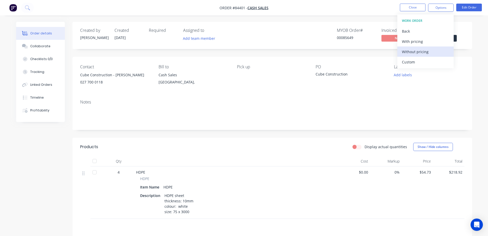
click at [420, 54] on div "Without pricing" at bounding box center [425, 51] width 47 height 7
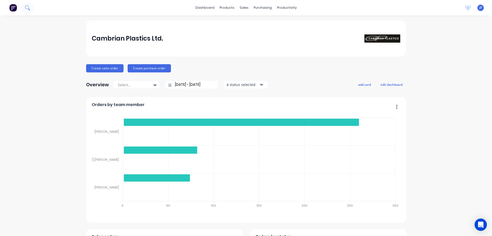
click at [27, 9] on icon at bounding box center [27, 7] width 4 height 4
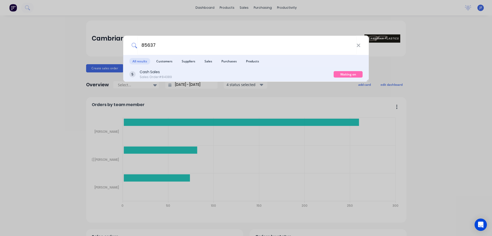
type input "85637"
click at [249, 72] on div "Cash Sales Sales Order #84389" at bounding box center [231, 74] width 204 height 10
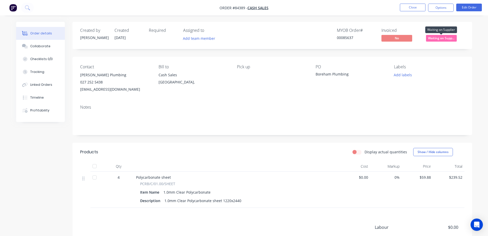
click at [432, 38] on span "Waiting on Supp..." at bounding box center [441, 38] width 31 height 6
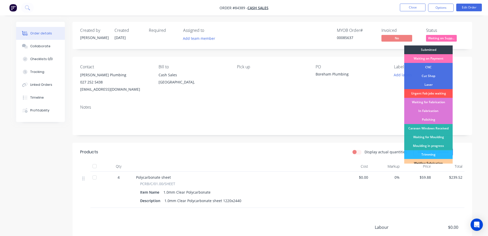
click at [354, 21] on div "Order details Collaborate Checklists 0/0 Tracking Linked Orders Timeline Profit…" at bounding box center [244, 149] width 488 height 299
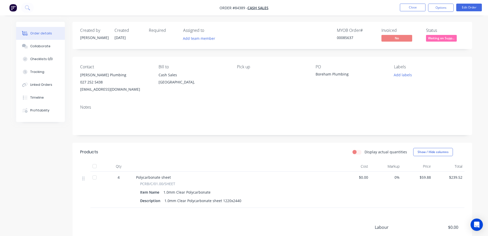
click at [27, 16] on div "Order details Collaborate Checklists 0/0 Tracking Linked Orders Timeline Profit…" at bounding box center [244, 149] width 488 height 299
click at [446, 37] on span "Waiting on Supp..." at bounding box center [441, 38] width 31 height 6
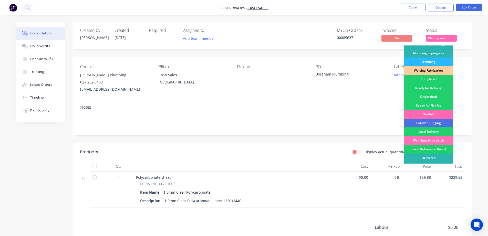
scroll to position [100, 0]
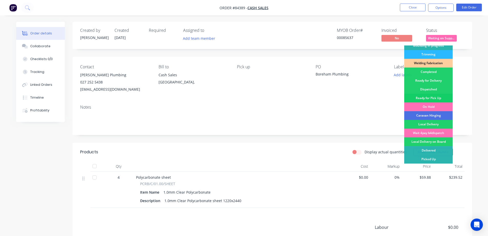
click at [425, 95] on div "Ready for Pick Up" at bounding box center [428, 98] width 48 height 9
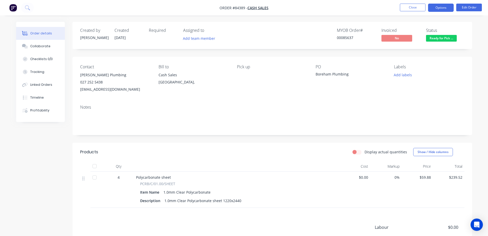
click at [445, 5] on button "Options" at bounding box center [441, 8] width 26 height 8
click at [349, 38] on div "00085637" at bounding box center [356, 37] width 38 height 5
copy div "00085637"
click at [443, 10] on button "Options" at bounding box center [441, 8] width 26 height 8
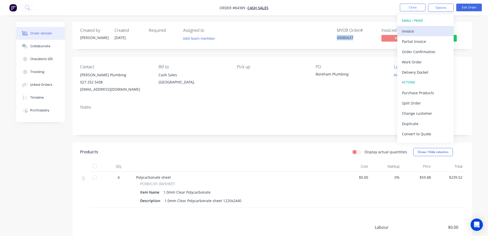
click at [426, 29] on div "Invoice" at bounding box center [425, 30] width 47 height 7
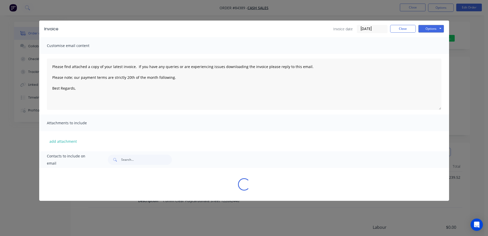
click at [432, 27] on button "Options" at bounding box center [431, 29] width 26 height 8
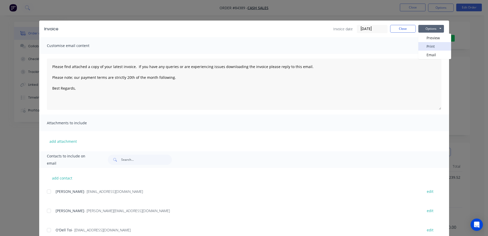
click at [433, 46] on button "Print" at bounding box center [434, 46] width 33 height 8
click at [27, 9] on div "Invoice Invoice date [DATE] Close Options Preview Print Email Customise email c…" at bounding box center [244, 118] width 488 height 236
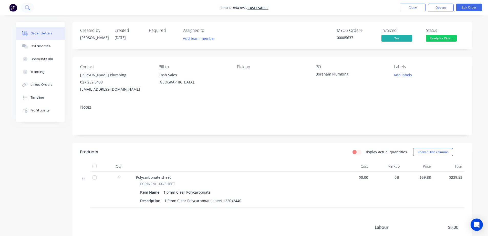
click at [26, 8] on icon at bounding box center [27, 7] width 4 height 4
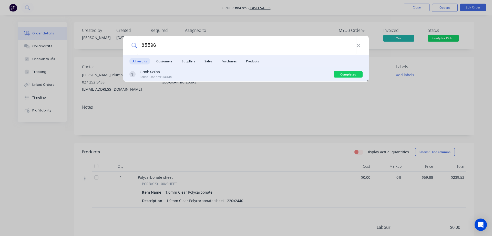
type input "85596"
click at [312, 74] on div "Cash Sales Sales Order #84349" at bounding box center [231, 74] width 204 height 10
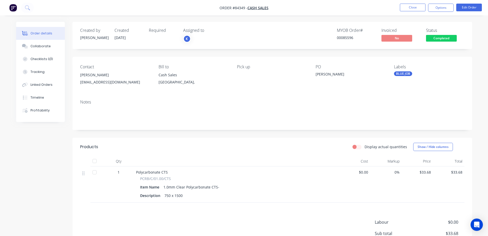
click at [429, 39] on span "Completed" at bounding box center [441, 38] width 31 height 6
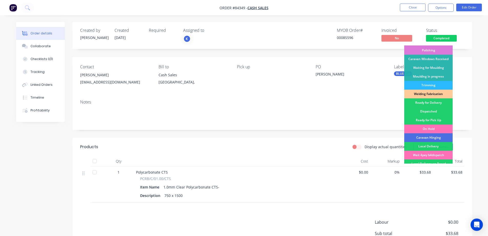
scroll to position [100, 0]
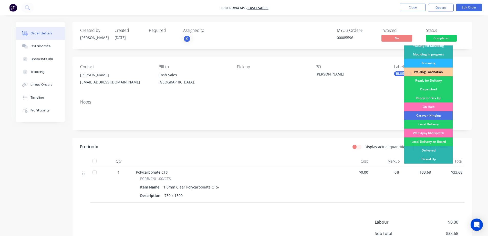
drag, startPoint x: 434, startPoint y: 96, endPoint x: 434, endPoint y: 89, distance: 6.9
click at [434, 97] on div "Ready for Pick Up" at bounding box center [428, 98] width 48 height 9
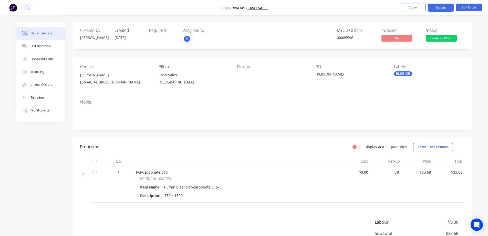
click at [447, 8] on button "Options" at bounding box center [441, 8] width 26 height 8
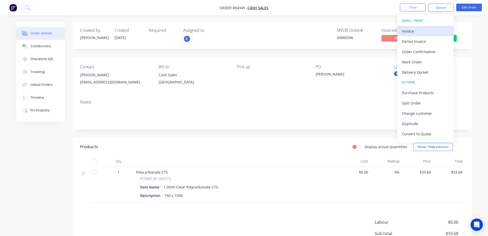
click at [412, 33] on div "Invoice" at bounding box center [425, 30] width 47 height 7
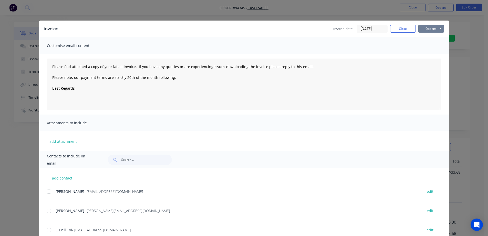
click at [427, 32] on button "Options" at bounding box center [431, 29] width 26 height 8
click at [428, 47] on button "Print" at bounding box center [434, 46] width 33 height 8
click at [27, 14] on div "Invoice Invoice date [DATE] Close Options Preview Print Email Customise email c…" at bounding box center [244, 118] width 488 height 236
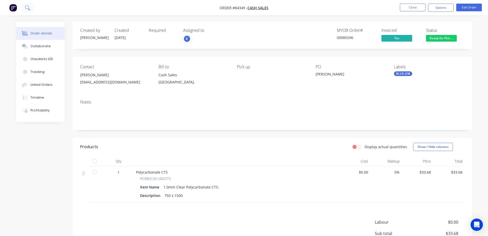
click at [26, 9] on icon at bounding box center [27, 7] width 5 height 5
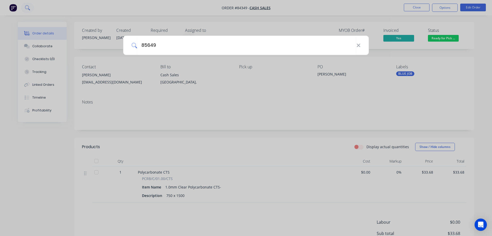
type input "85649"
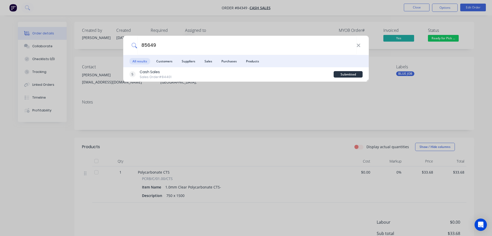
click at [228, 78] on div "Cash Sales Sales Order #84401" at bounding box center [231, 74] width 204 height 10
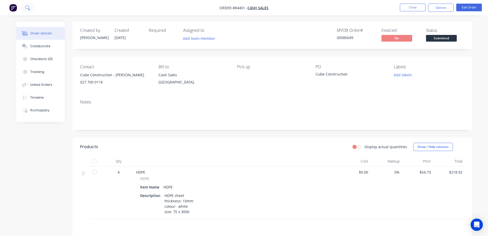
click at [25, 5] on button at bounding box center [27, 8] width 13 height 10
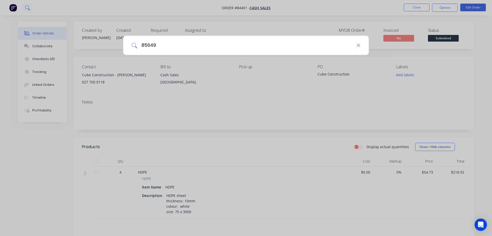
type input "85649"
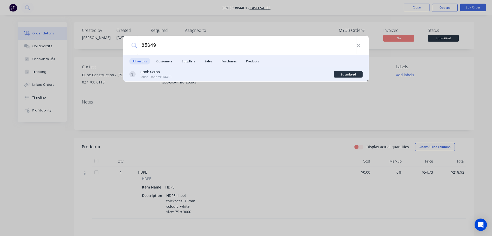
click at [233, 72] on div "Cash Sales Sales Order #84401" at bounding box center [231, 74] width 204 height 10
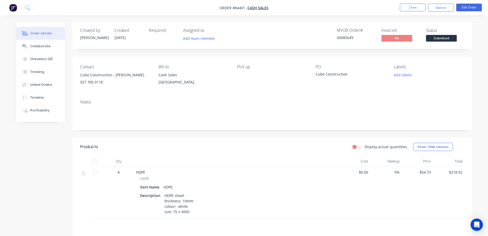
click at [439, 39] on span "Submitted" at bounding box center [441, 38] width 31 height 6
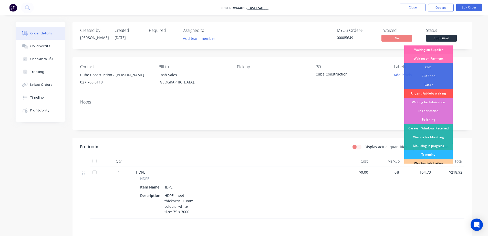
click at [439, 52] on div "Waiting on Supplier" at bounding box center [428, 49] width 48 height 9
